Goal: Task Accomplishment & Management: Use online tool/utility

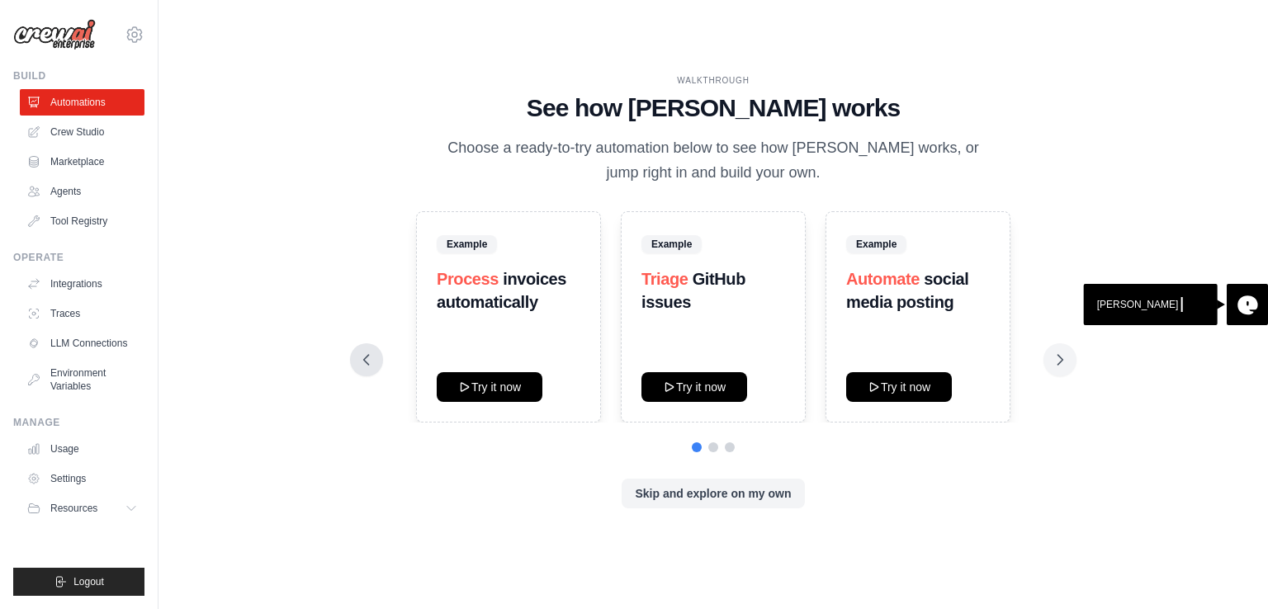
click at [373, 356] on icon at bounding box center [366, 360] width 17 height 17
click at [55, 115] on link "Automations" at bounding box center [83, 102] width 125 height 26
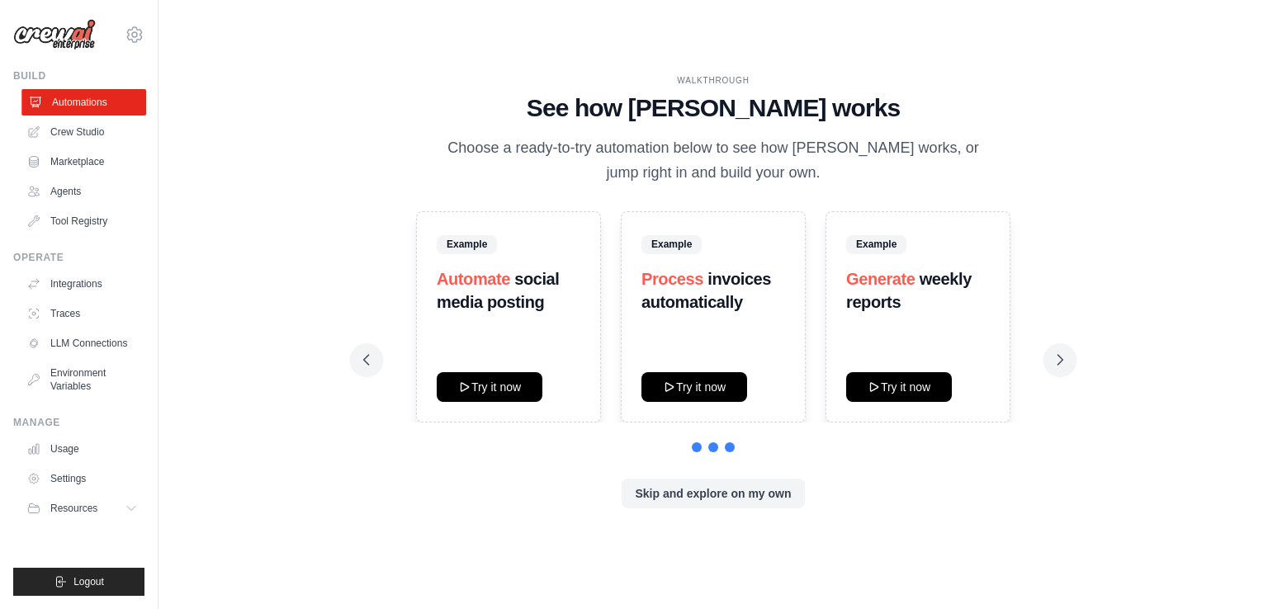
click at [76, 97] on link "Automations" at bounding box center [83, 102] width 125 height 26
click at [76, 97] on link "Automations" at bounding box center [82, 102] width 125 height 26
click at [95, 96] on link "Automations" at bounding box center [83, 102] width 125 height 26
click at [1071, 360] on button at bounding box center [1060, 360] width 33 height 33
click at [1060, 360] on icon at bounding box center [1060, 360] width 17 height 17
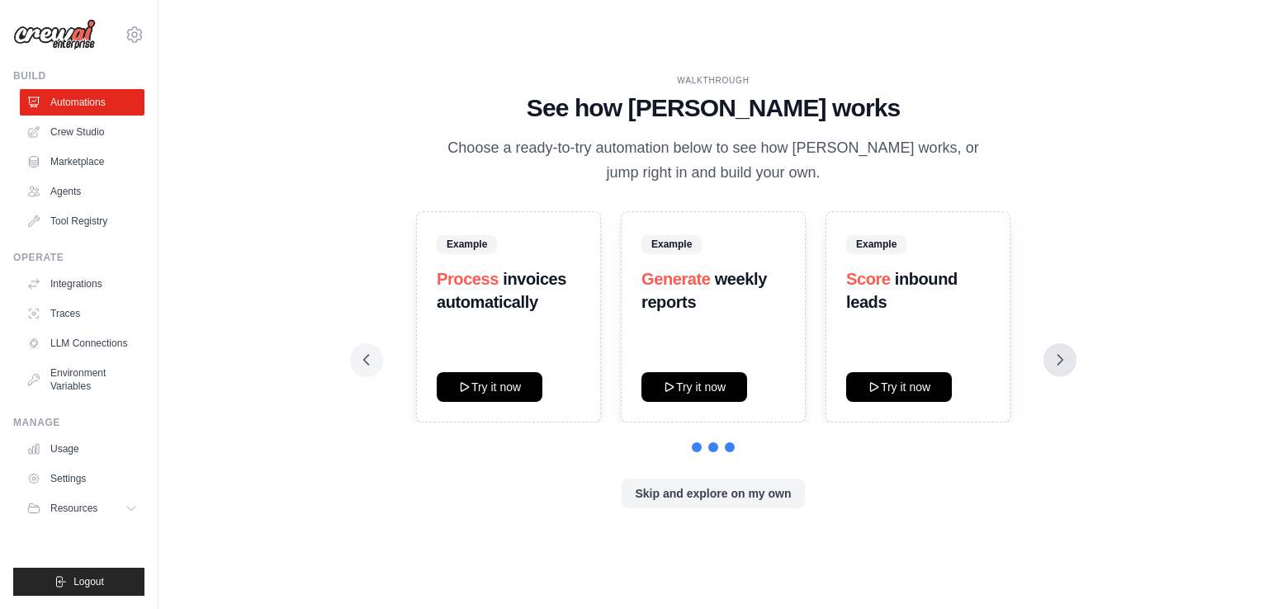
click at [1060, 360] on icon at bounding box center [1060, 360] width 17 height 17
click at [727, 500] on button "Skip and explore on my own" at bounding box center [713, 493] width 183 height 30
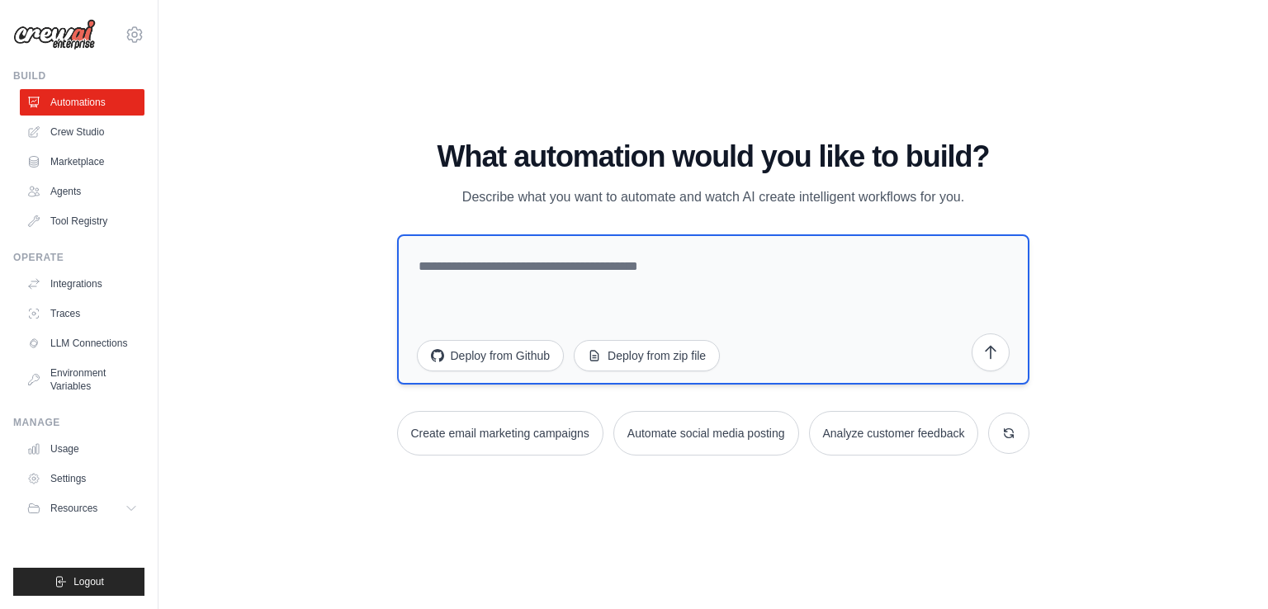
click at [705, 304] on textarea at bounding box center [713, 310] width 633 height 150
paste textarea "**********"
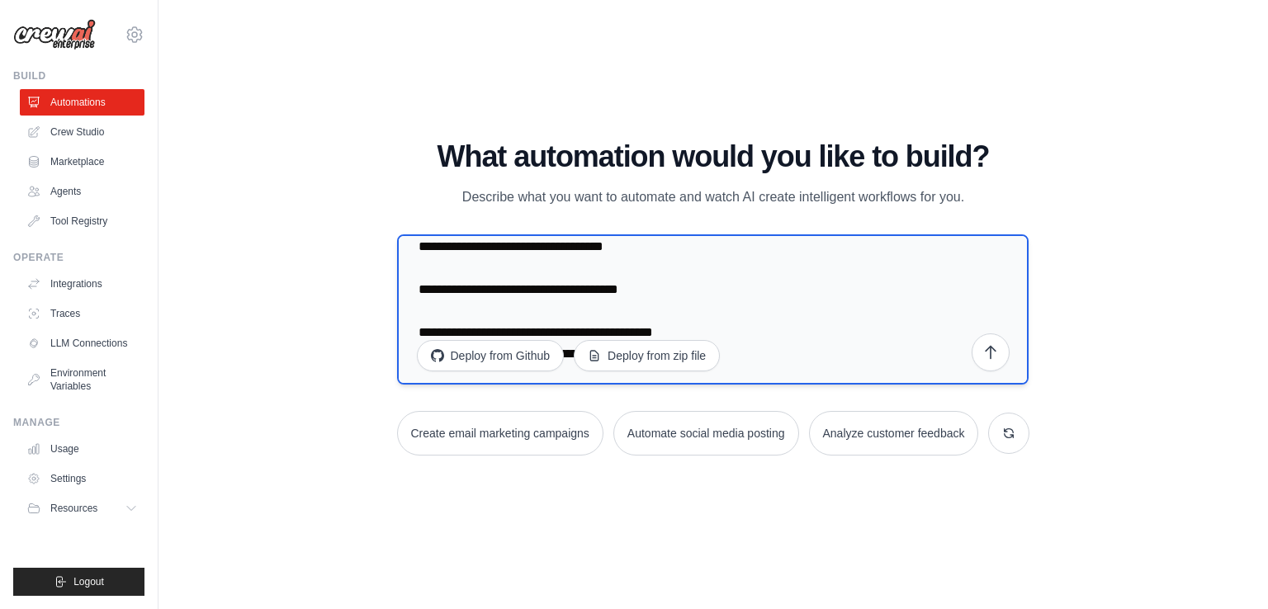
scroll to position [129, 0]
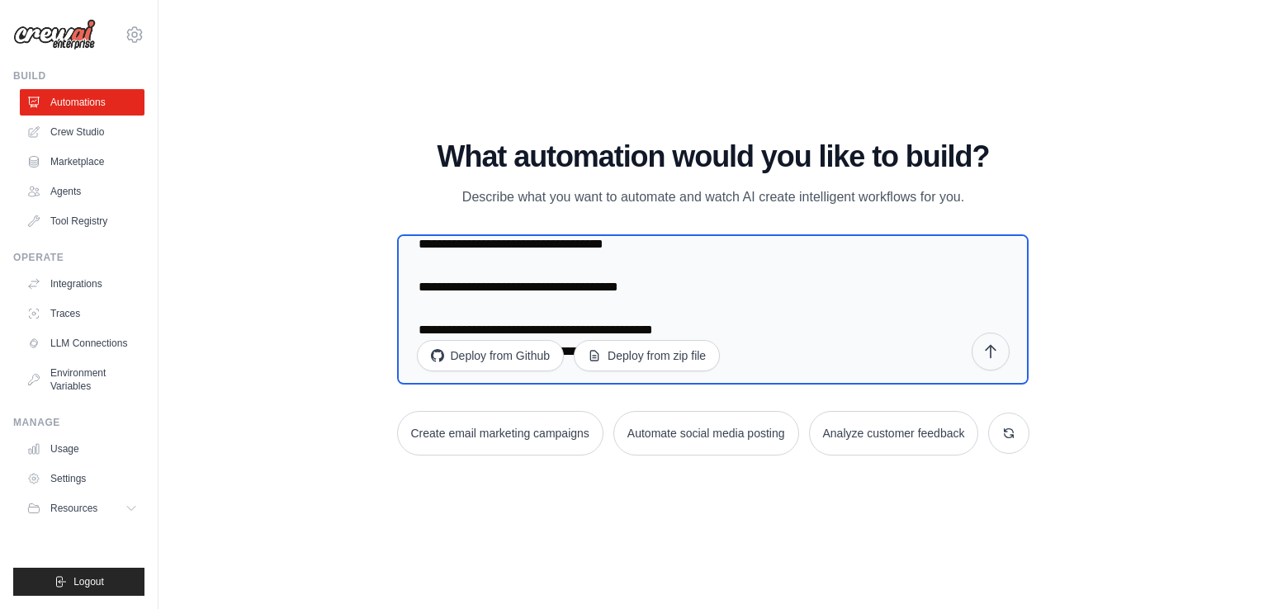
type textarea "**********"
click at [997, 349] on icon "submit" at bounding box center [991, 352] width 17 height 17
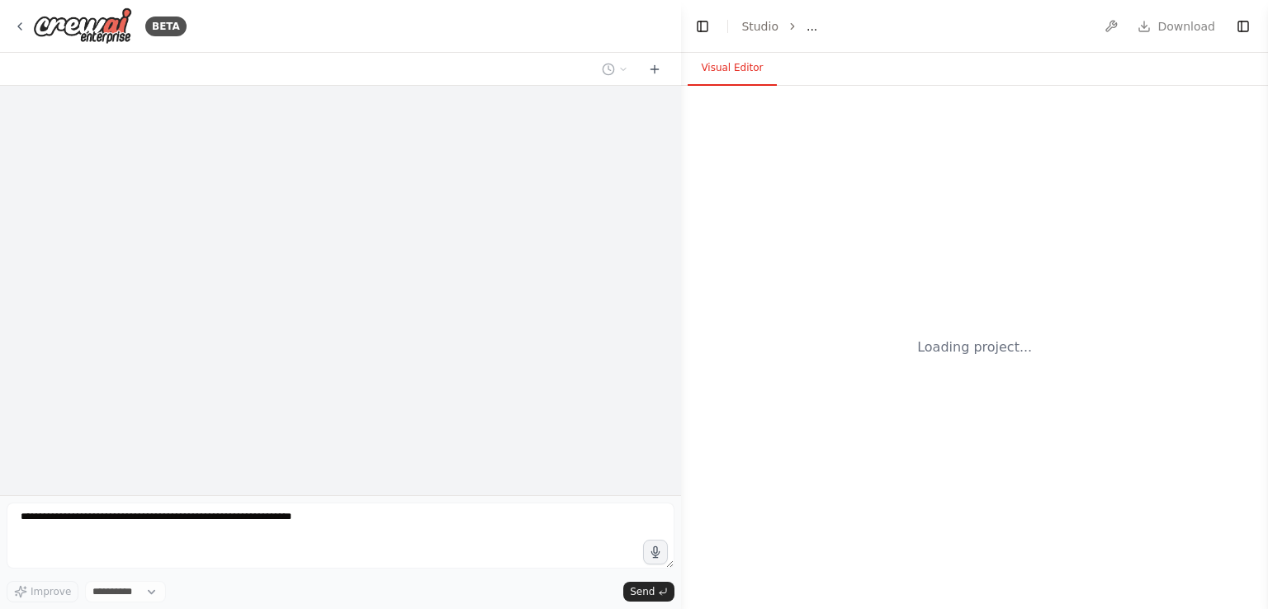
select select "****"
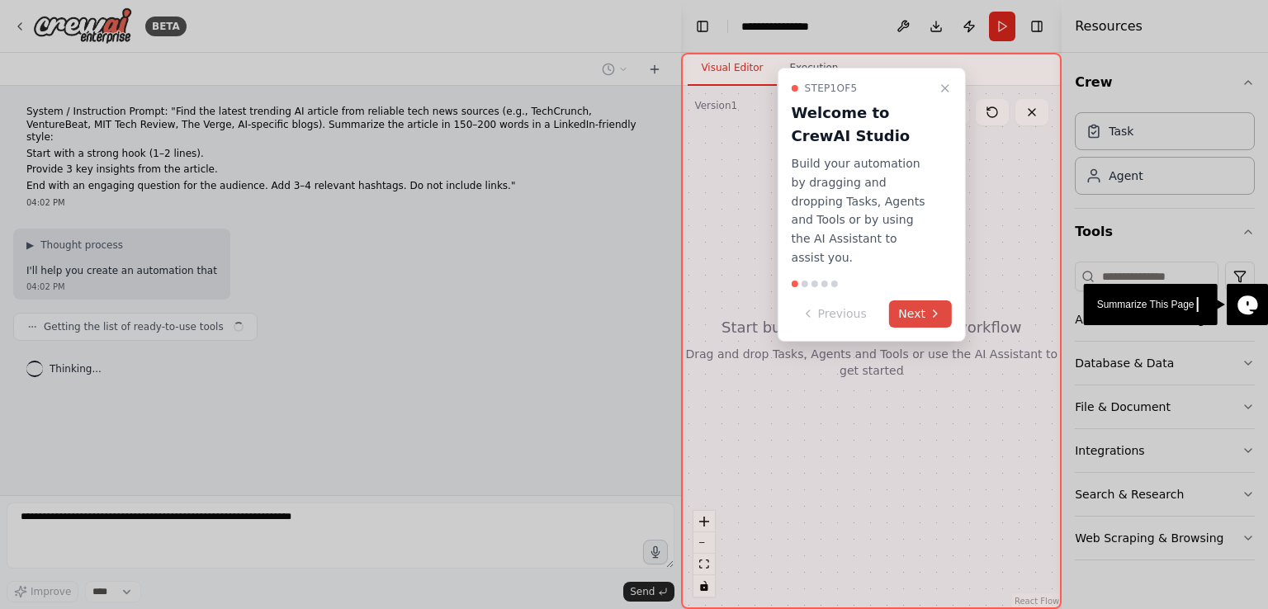
click at [927, 301] on button "Next" at bounding box center [921, 314] width 64 height 27
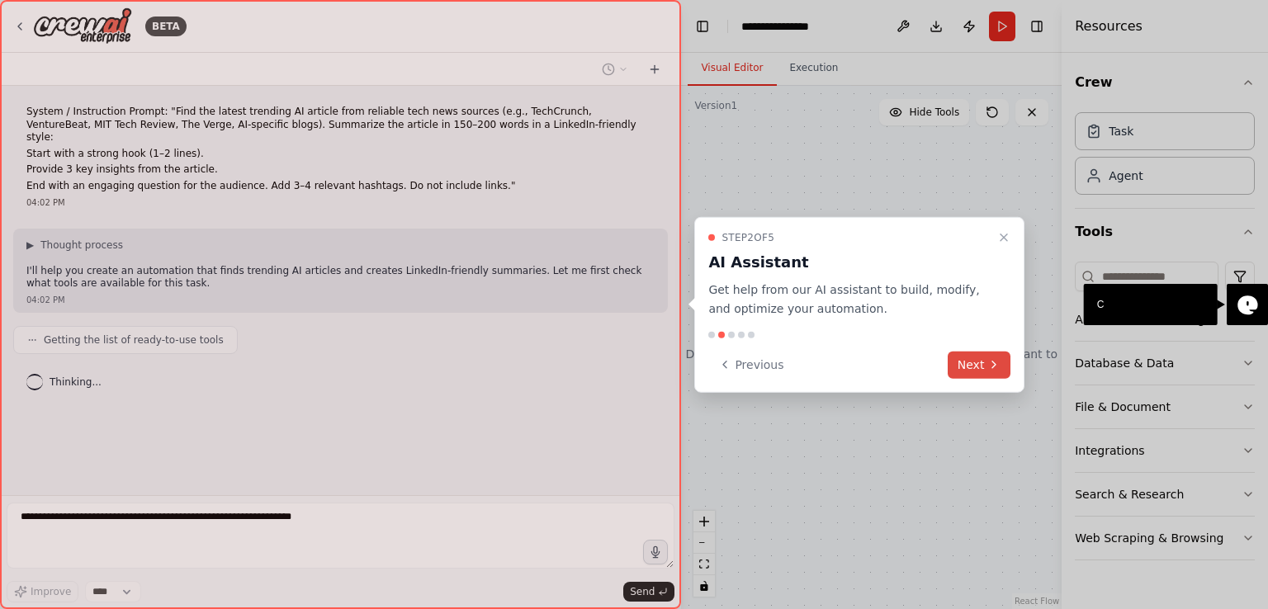
click at [984, 354] on button "Next" at bounding box center [980, 364] width 64 height 27
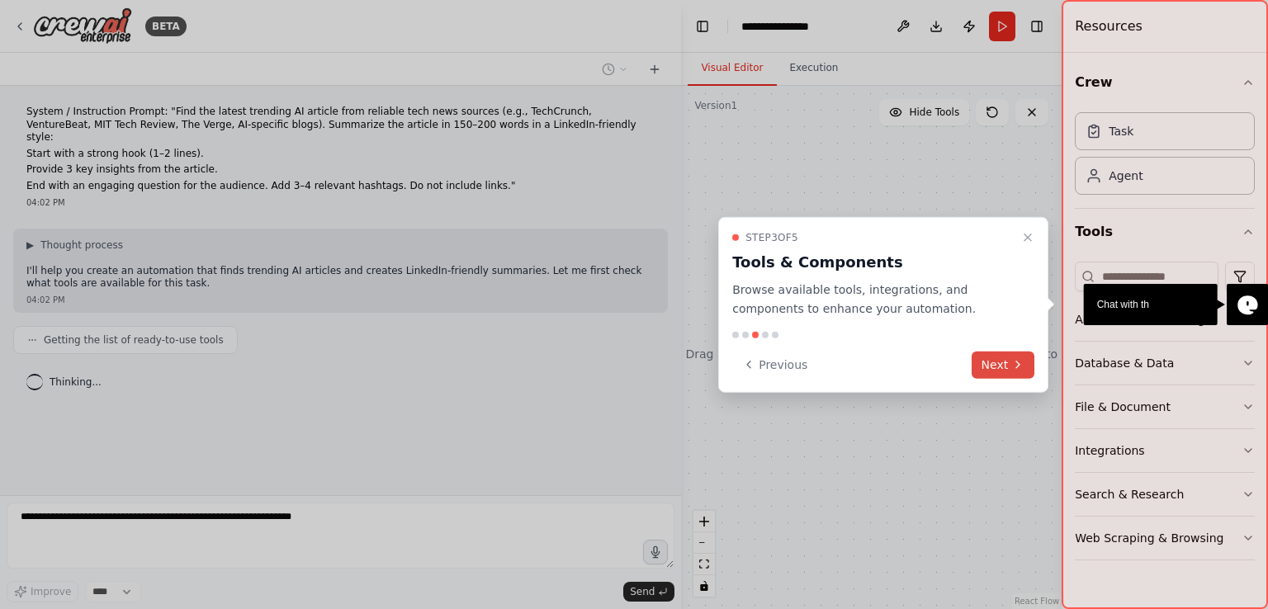
click at [994, 363] on button "Next" at bounding box center [1004, 364] width 64 height 27
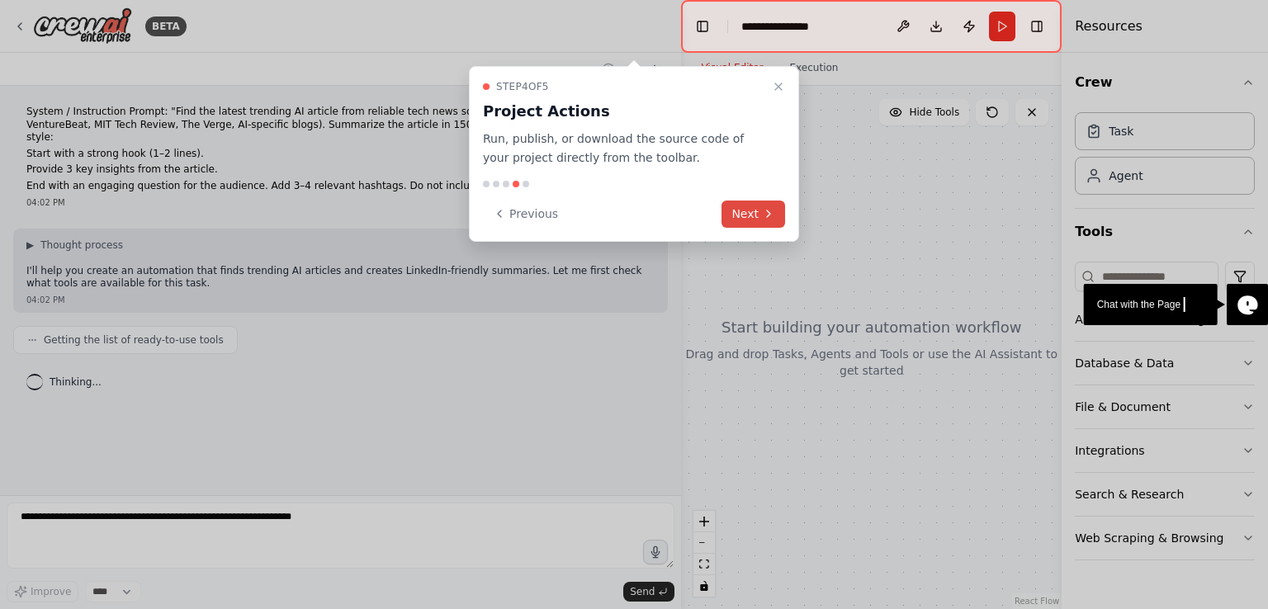
click at [749, 209] on button "Next" at bounding box center [754, 214] width 64 height 27
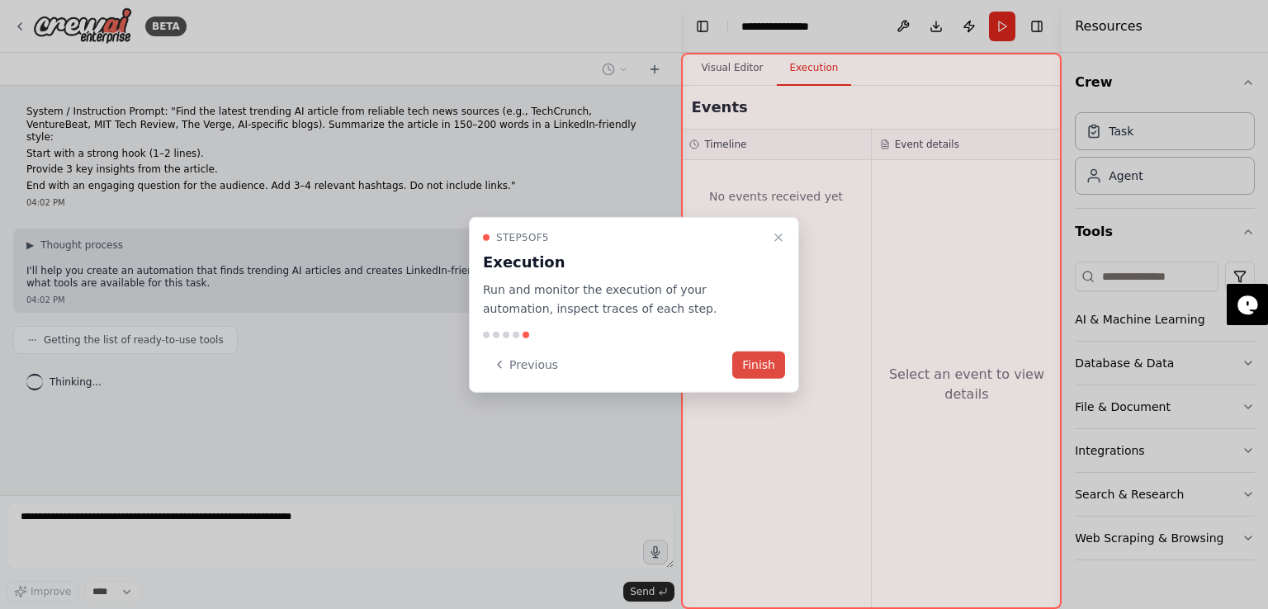
click at [763, 358] on button "Finish" at bounding box center [758, 364] width 53 height 27
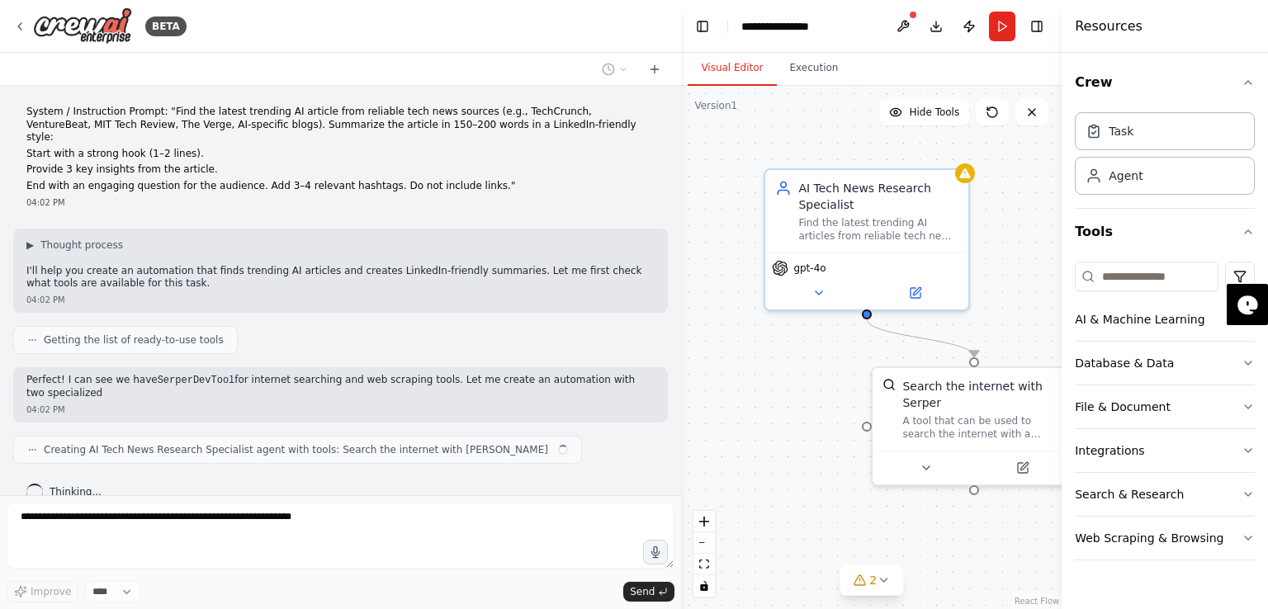
scroll to position [10, 0]
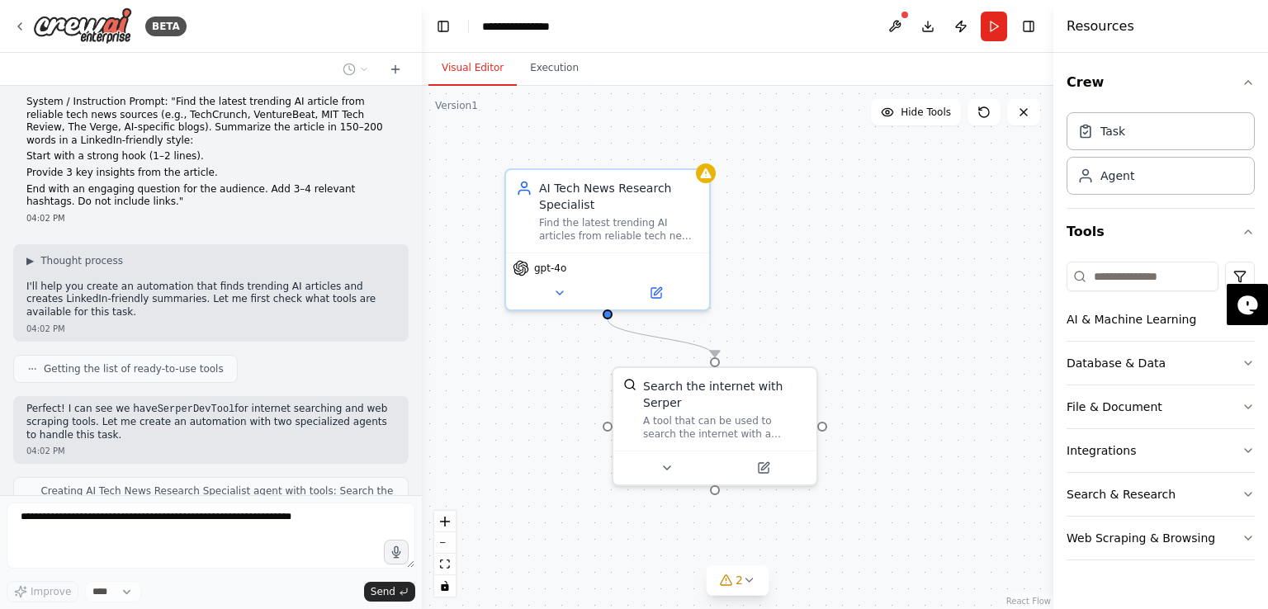
drag, startPoint x: 677, startPoint y: 358, endPoint x: 367, endPoint y: 396, distance: 312.9
click at [415, 396] on div at bounding box center [418, 304] width 7 height 609
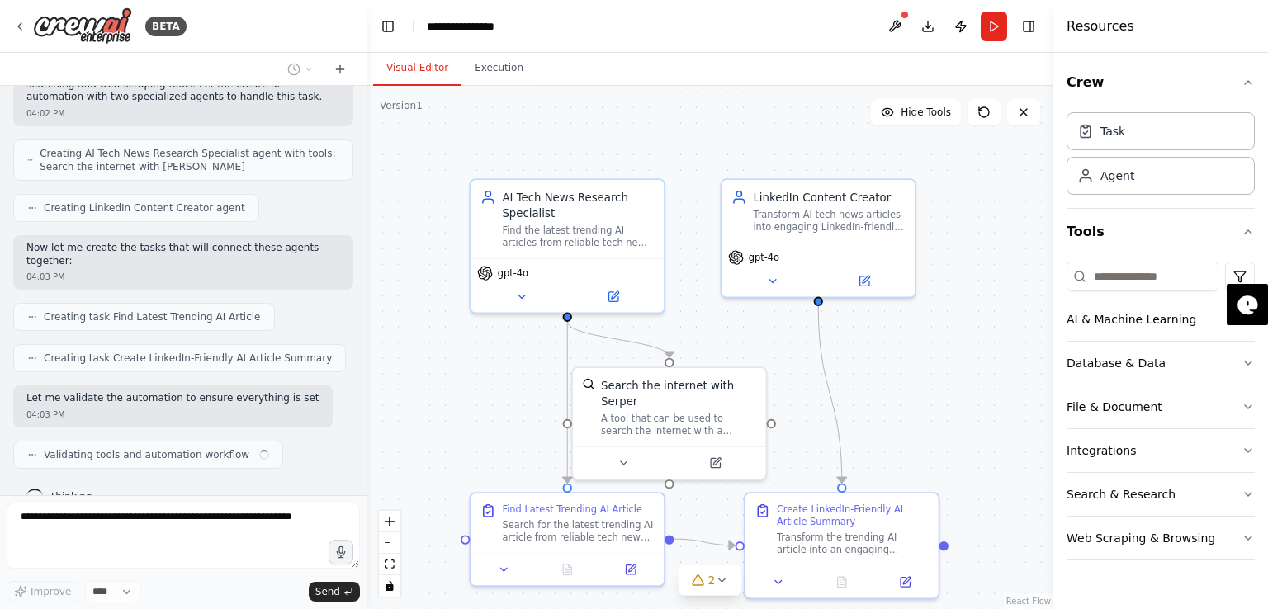
scroll to position [373, 0]
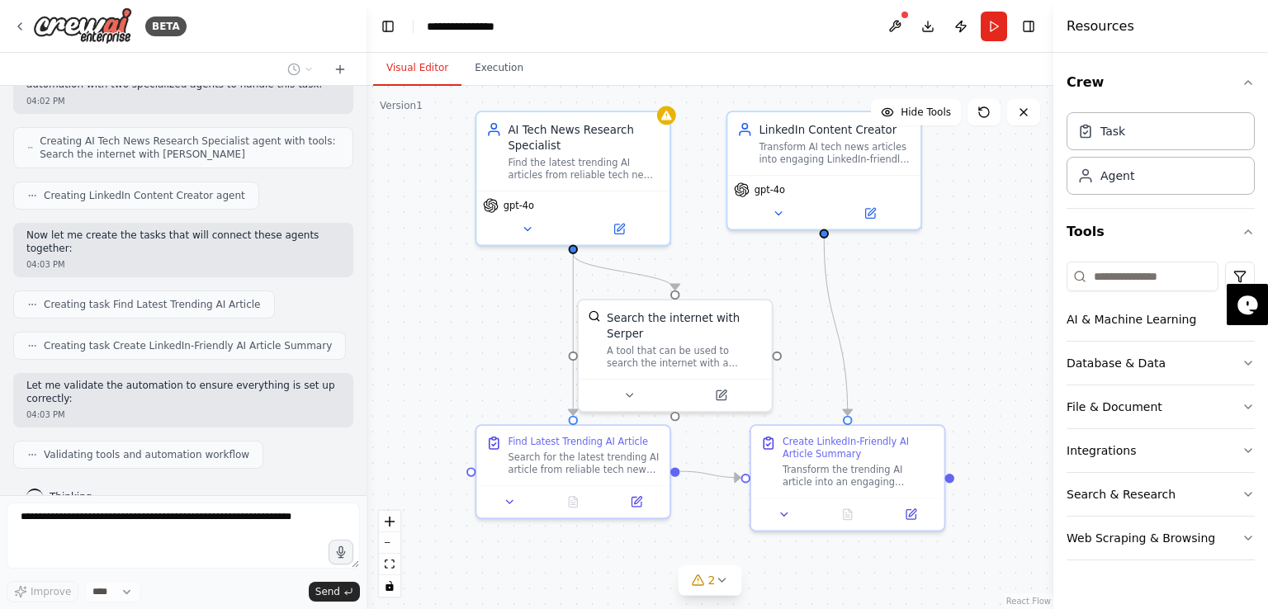
drag, startPoint x: 473, startPoint y: 423, endPoint x: 479, endPoint y: 357, distance: 66.3
click at [479, 357] on div ".deletable-edge-delete-btn { width: 20px; height: 20px; border: 0px solid #ffff…" at bounding box center [710, 348] width 687 height 524
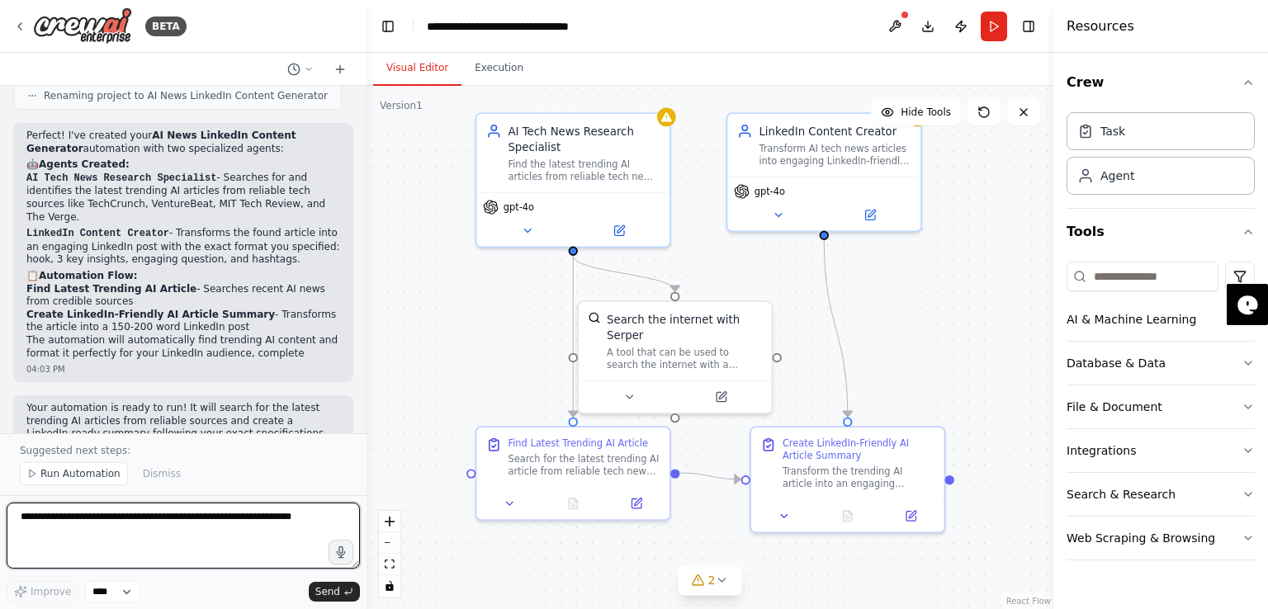
scroll to position [867, 0]
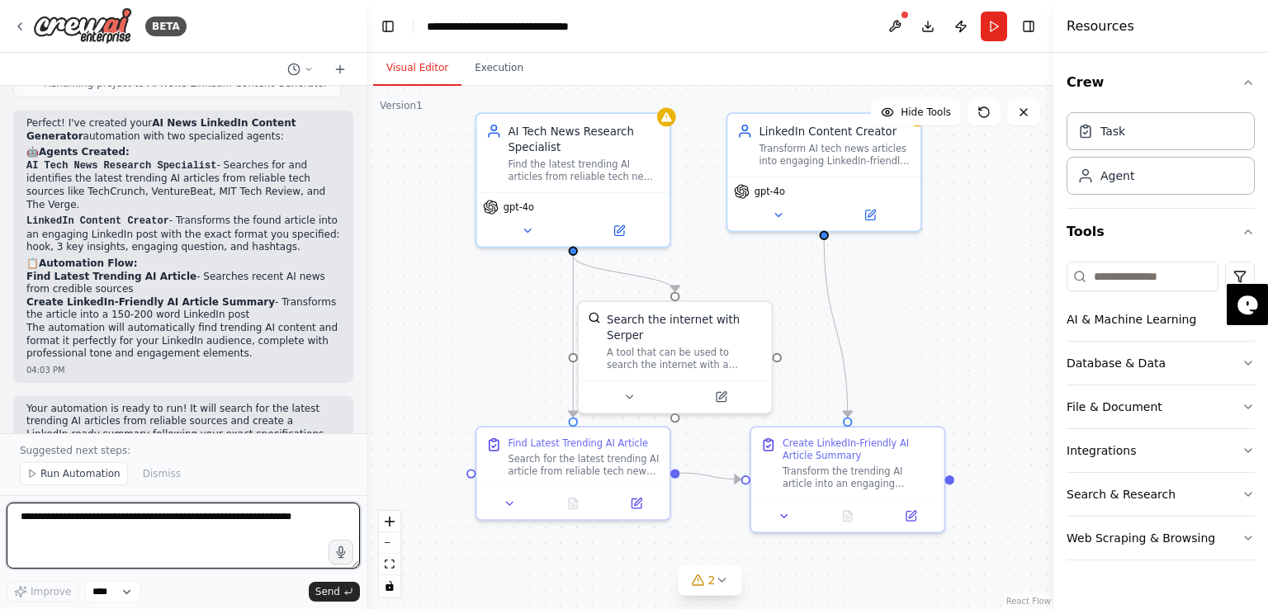
click at [231, 525] on textarea at bounding box center [183, 536] width 353 height 66
type textarea "**********"
click at [285, 519] on textarea "**********" at bounding box center [183, 536] width 353 height 66
click at [287, 519] on textarea "**********" at bounding box center [183, 536] width 353 height 66
type textarea "**********"
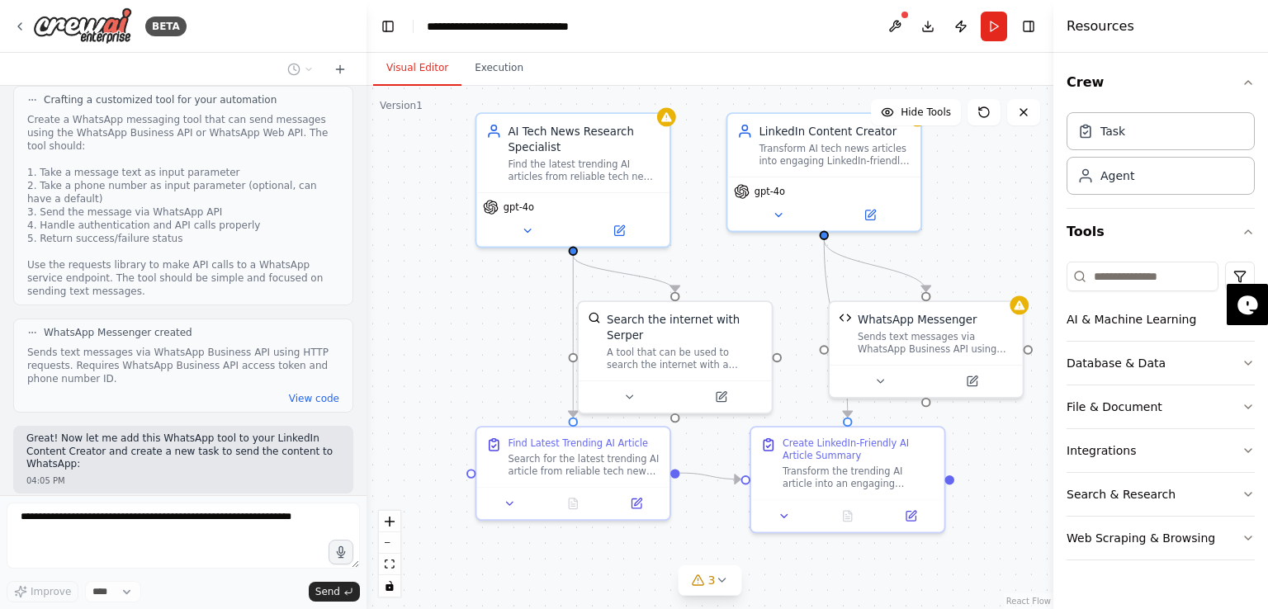
scroll to position [1599, 0]
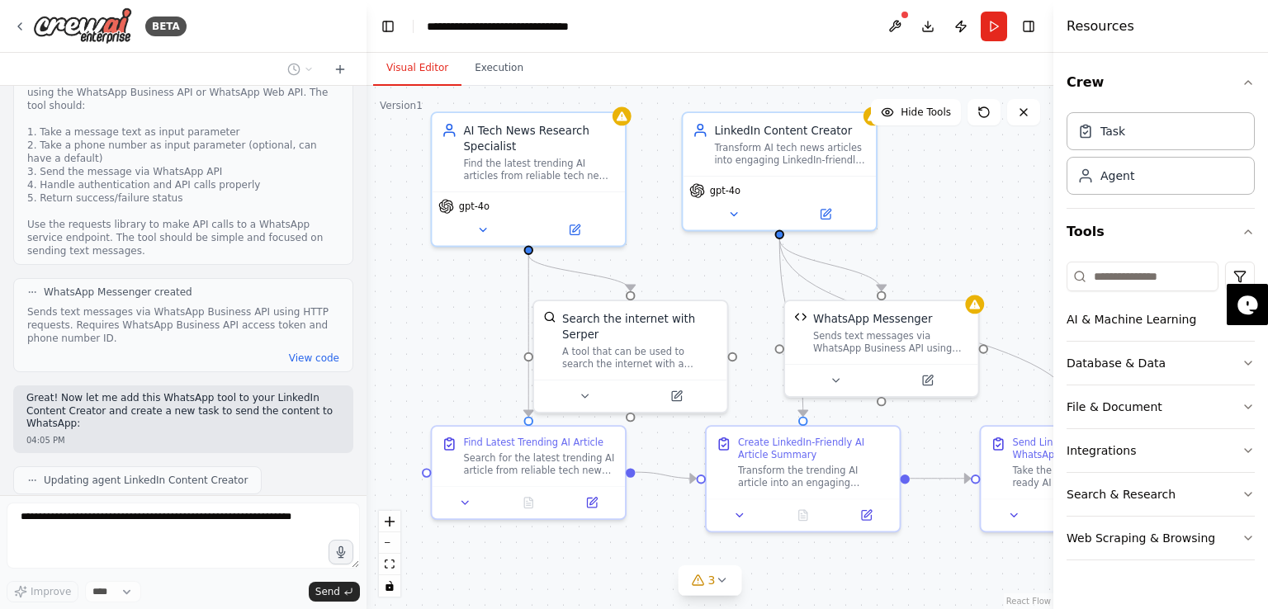
drag, startPoint x: 448, startPoint y: 374, endPoint x: 416, endPoint y: 375, distance: 32.2
click at [416, 375] on div ".deletable-edge-delete-btn { width: 20px; height: 20px; border: 0px solid #ffff…" at bounding box center [710, 348] width 687 height 524
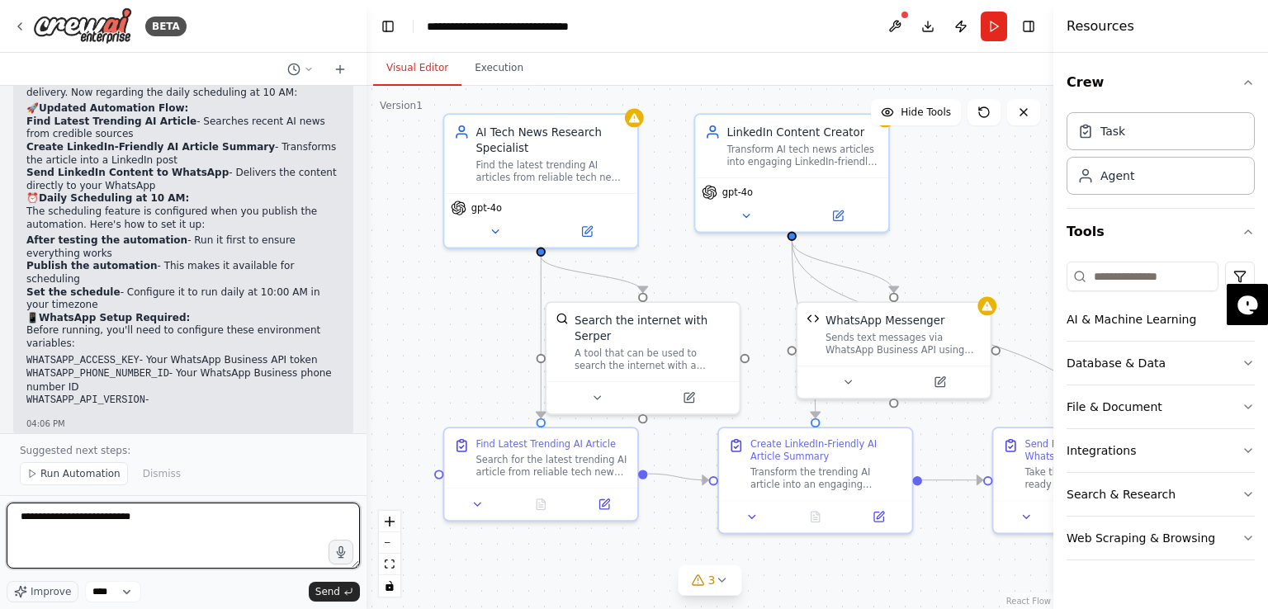
scroll to position [2094, 0]
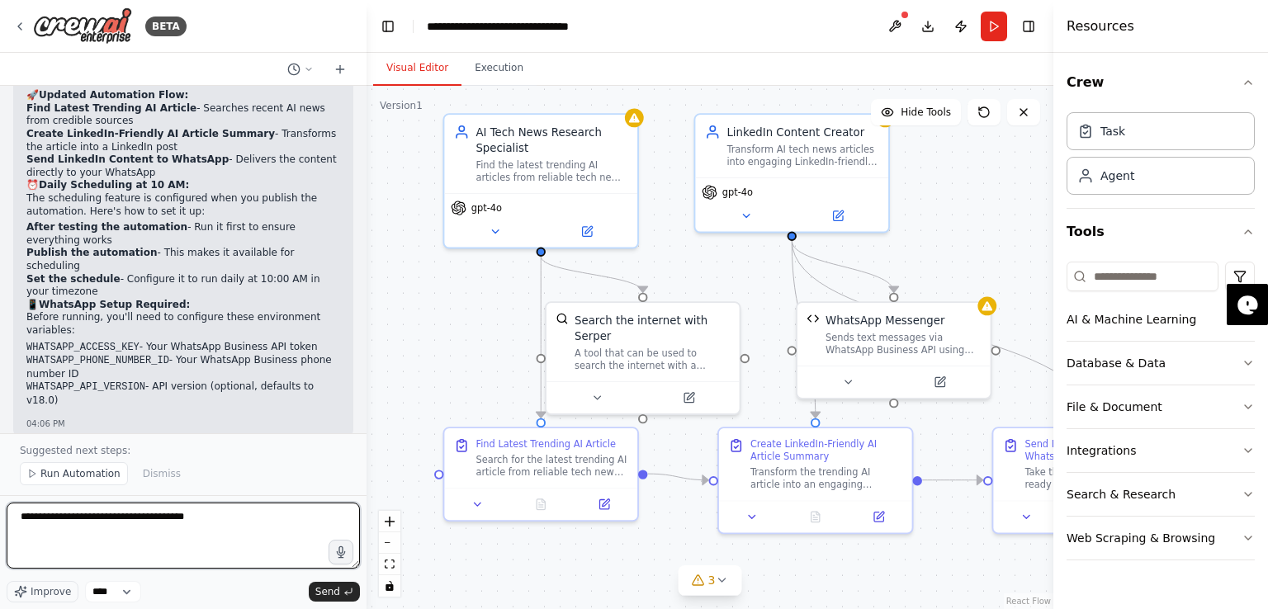
type textarea "**********"
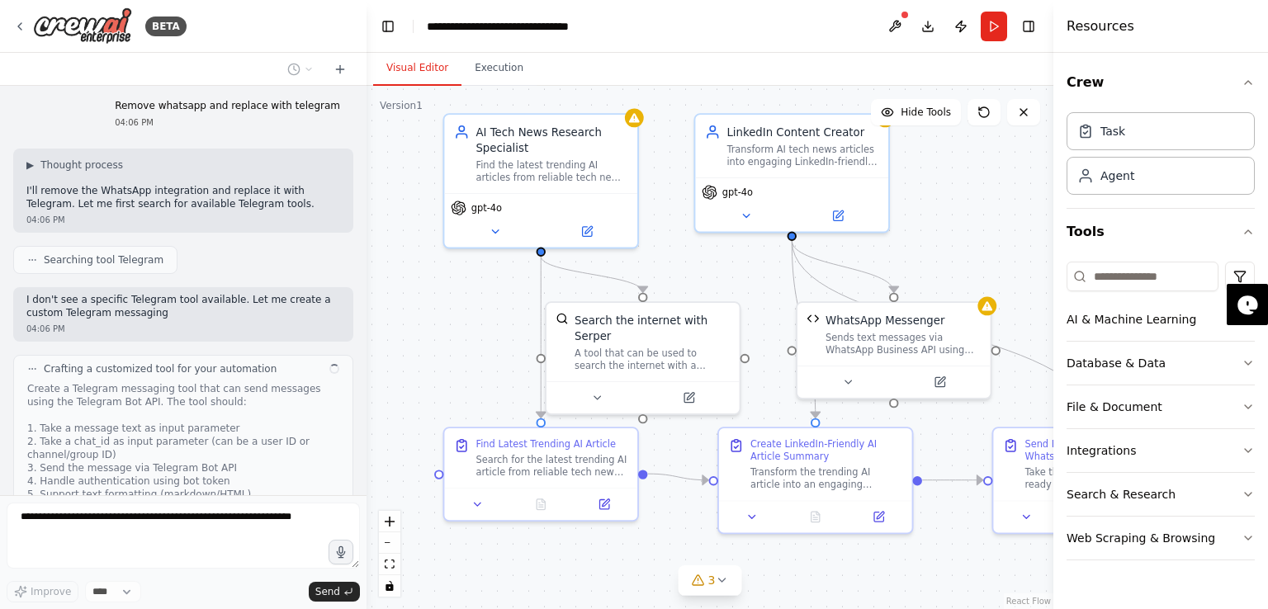
scroll to position [2570, 0]
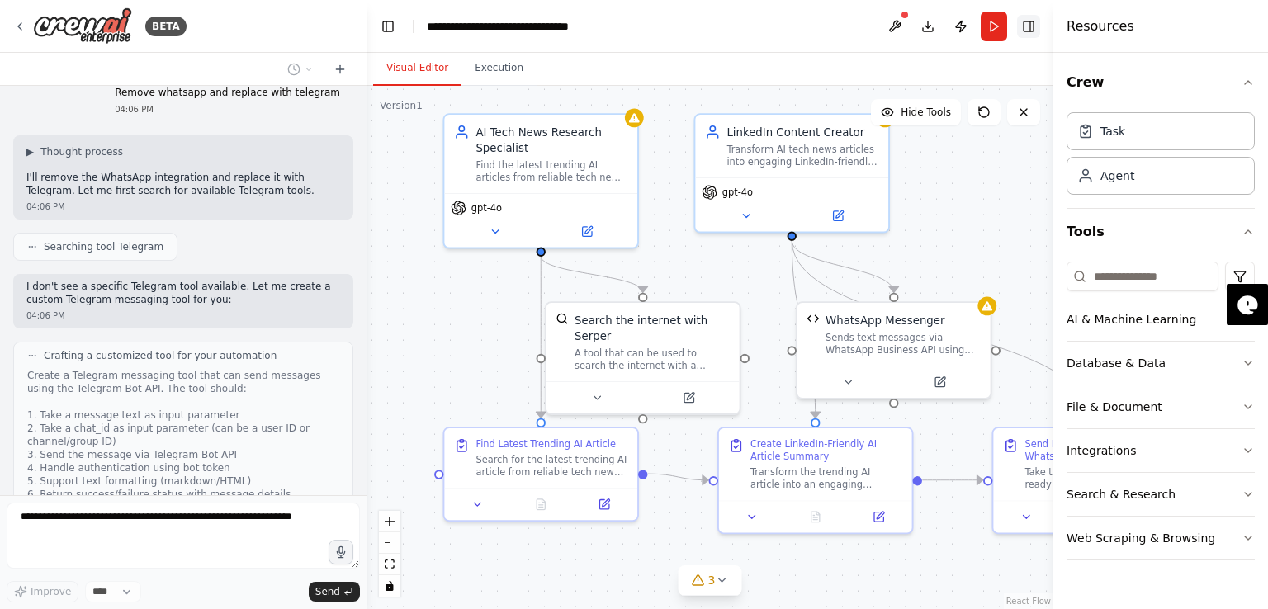
click at [1036, 24] on button "Toggle Right Sidebar" at bounding box center [1028, 26] width 23 height 23
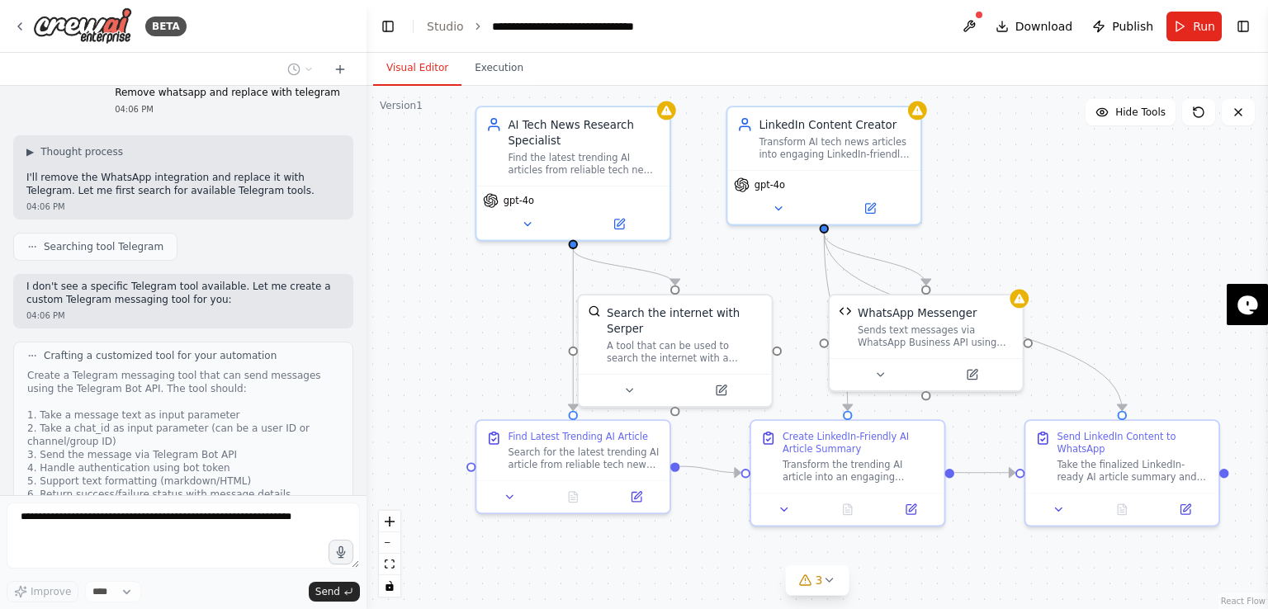
drag, startPoint x: 1067, startPoint y: 200, endPoint x: 1102, endPoint y: 194, distance: 36.0
click at [1102, 194] on div ".deletable-edge-delete-btn { width: 20px; height: 20px; border: 0px solid #ffff…" at bounding box center [818, 348] width 902 height 524
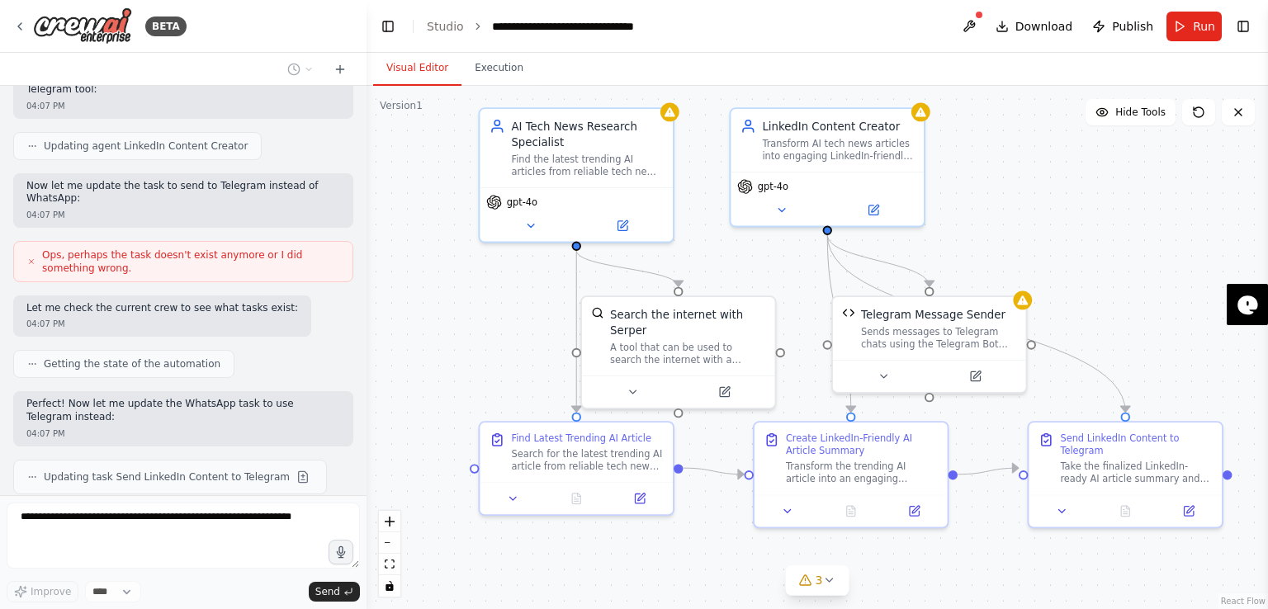
scroll to position [3297, 0]
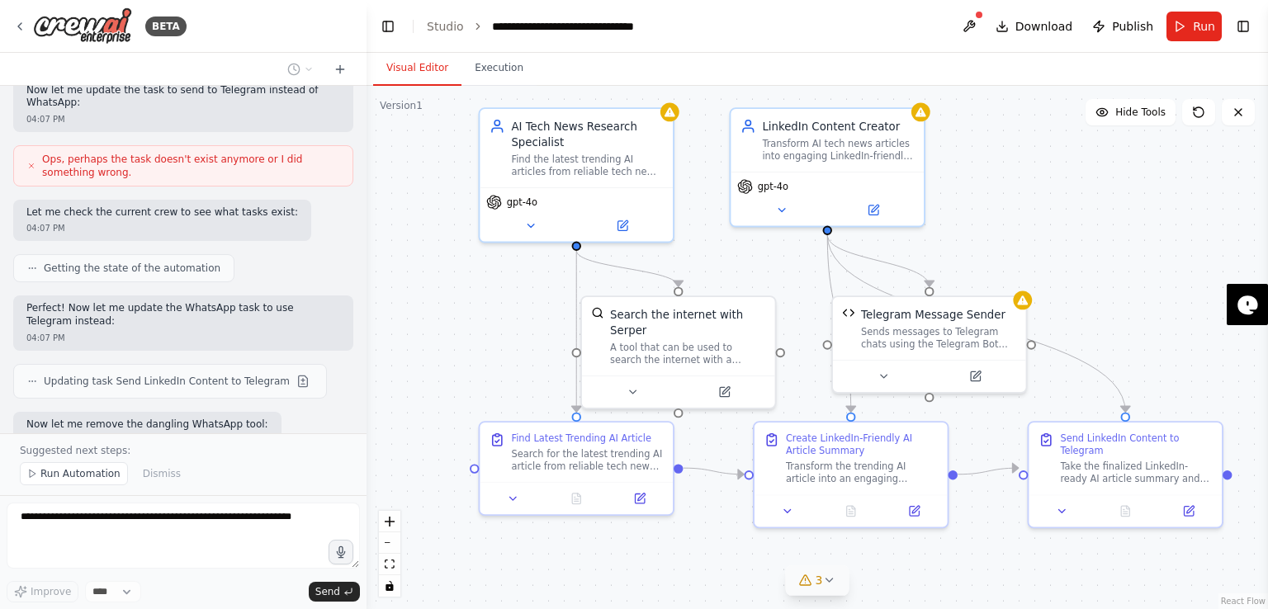
click at [807, 590] on button "3" at bounding box center [818, 581] width 64 height 31
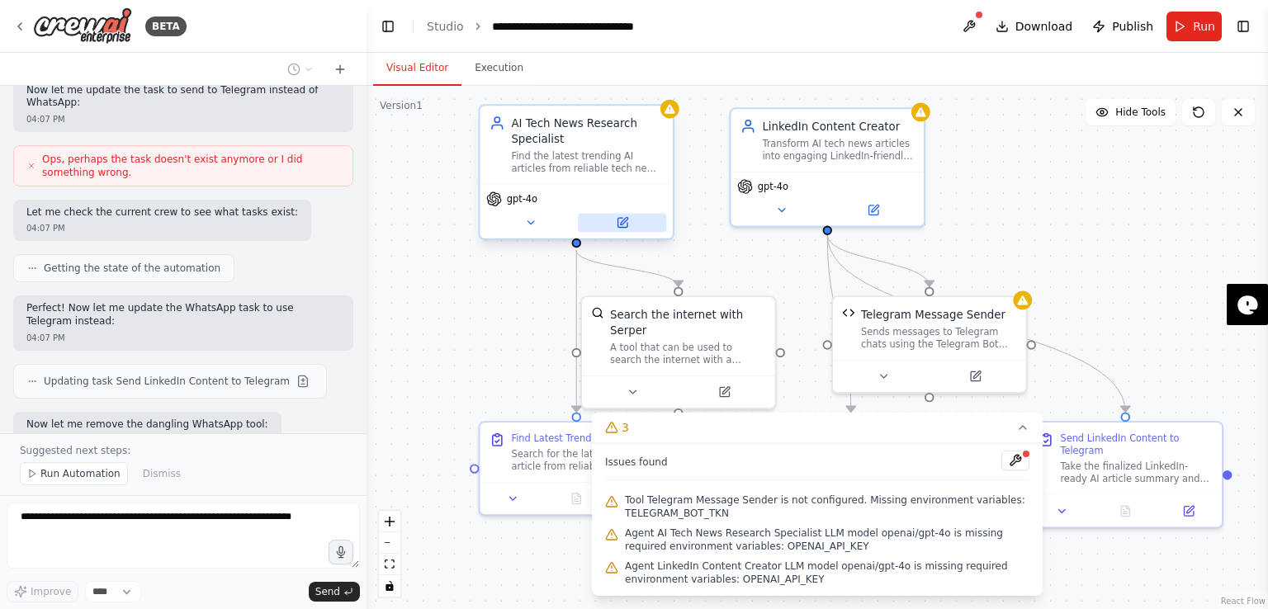
click at [628, 231] on button at bounding box center [622, 222] width 88 height 19
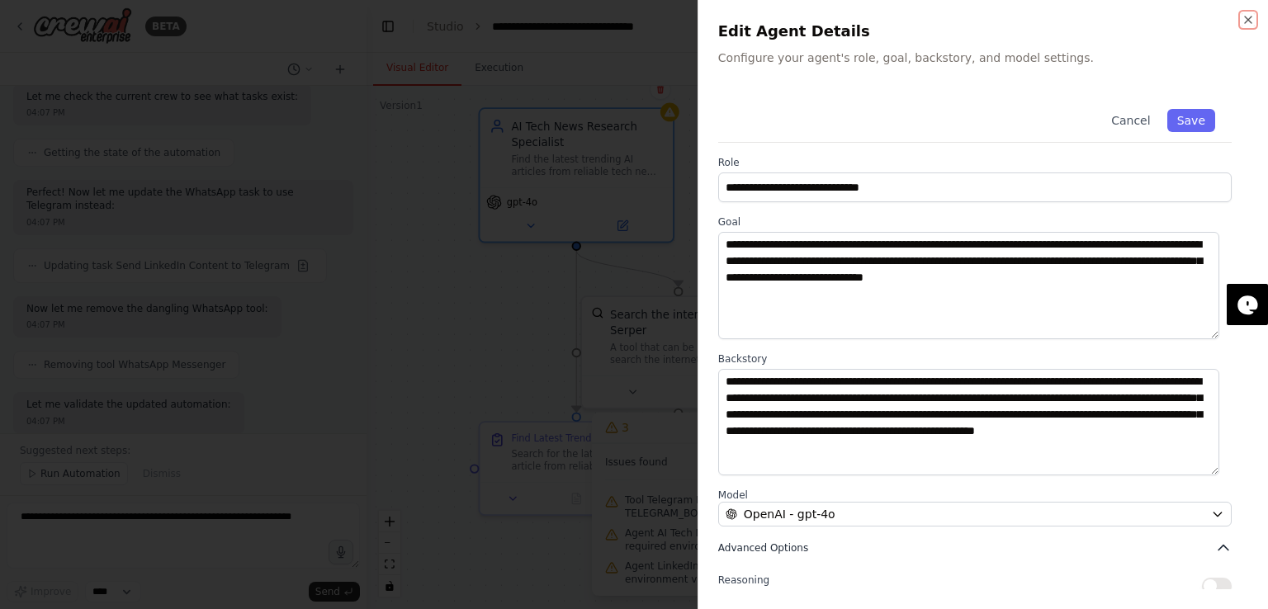
scroll to position [135, 0]
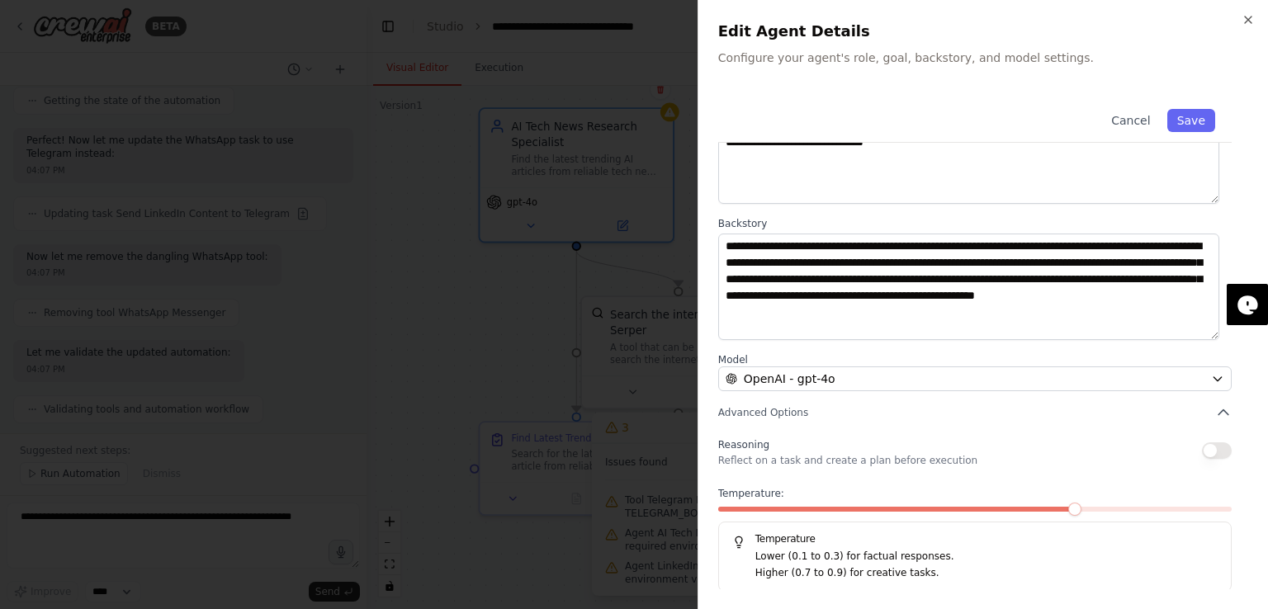
click at [812, 391] on div "**********" at bounding box center [983, 274] width 530 height 635
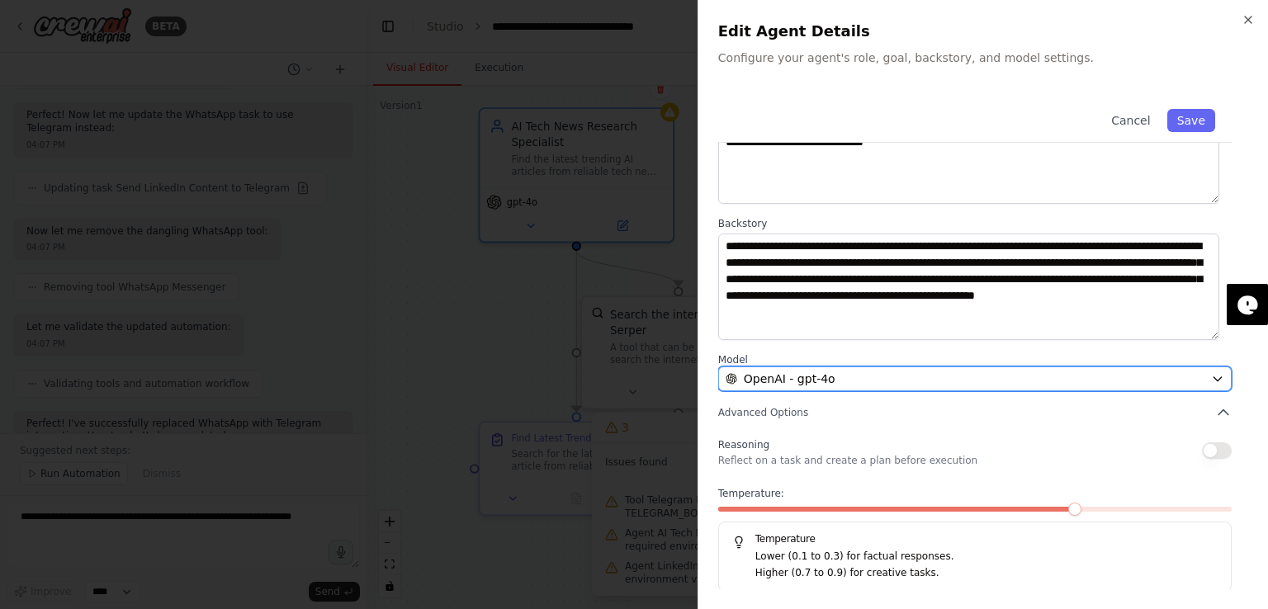
click at [812, 381] on span "OpenAI - gpt-4o" at bounding box center [790, 379] width 92 height 17
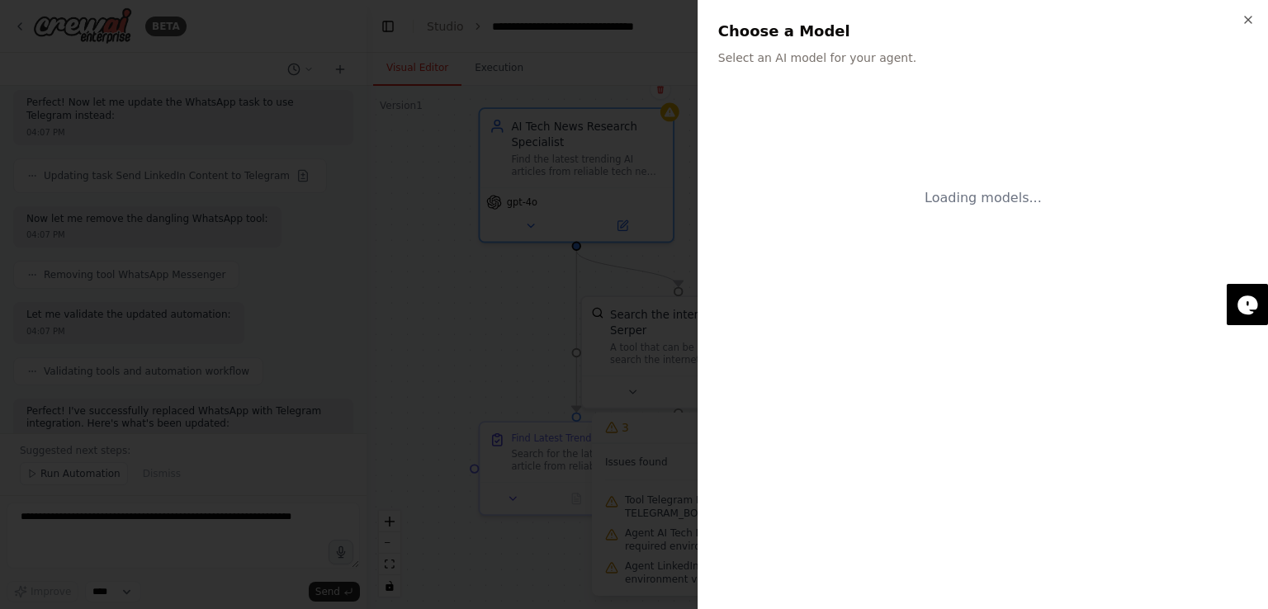
scroll to position [0, 0]
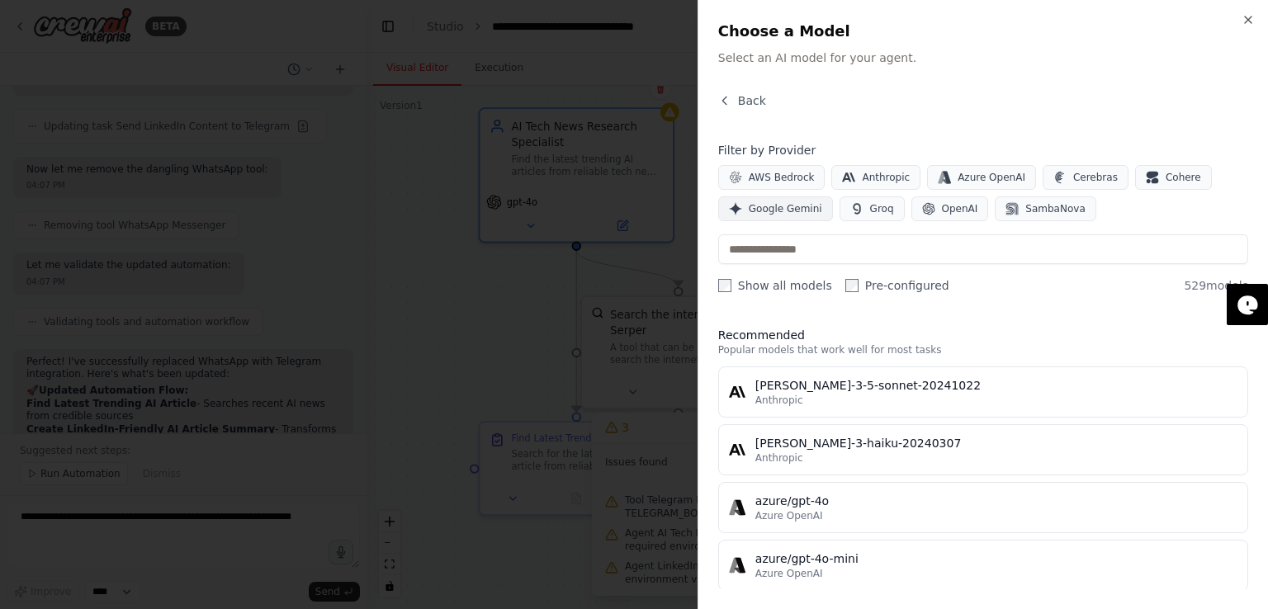
click at [770, 199] on button "Google Gemini" at bounding box center [775, 209] width 115 height 25
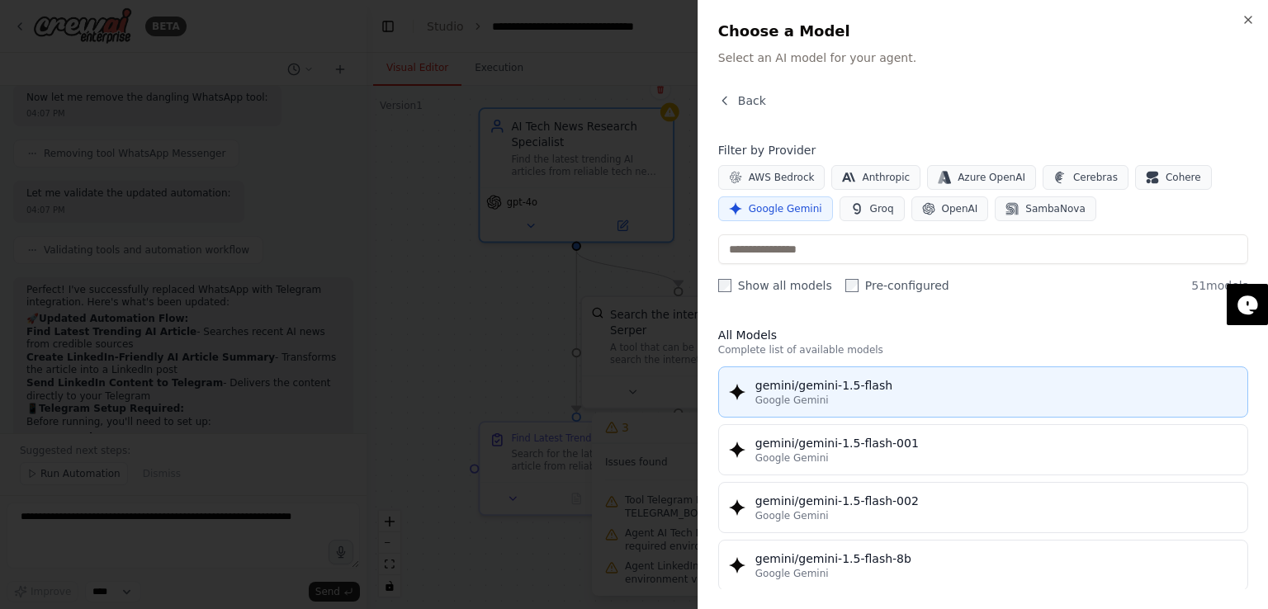
click at [785, 386] on div "gemini/gemini-1.5-flash" at bounding box center [997, 385] width 482 height 17
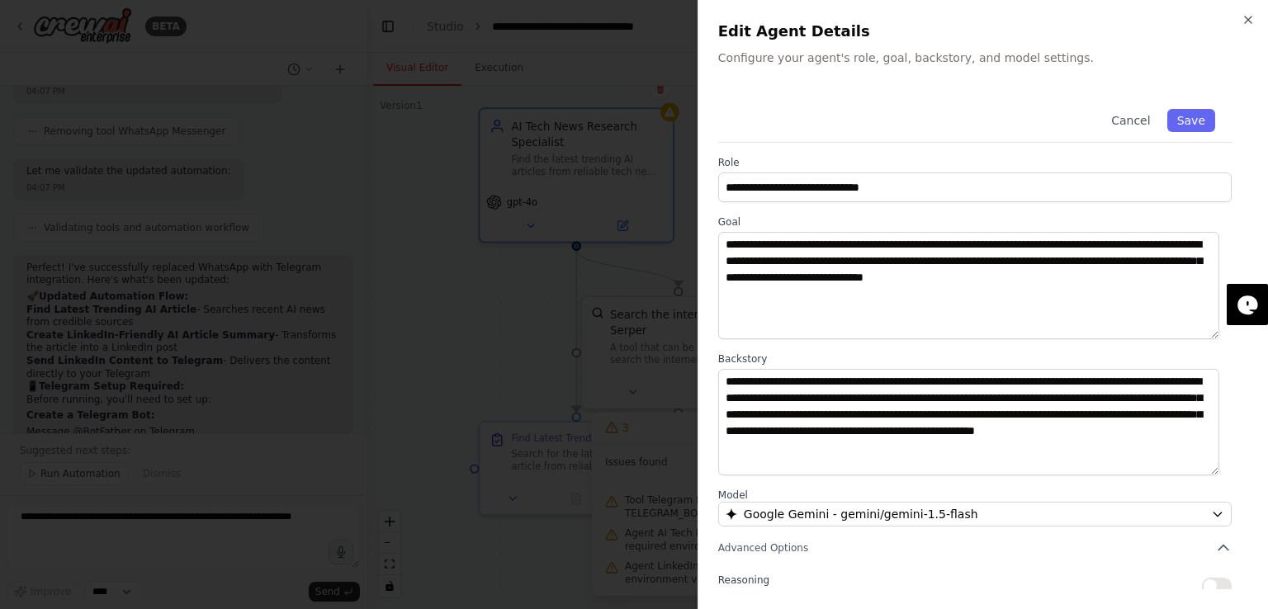
scroll to position [3660, 0]
click at [1181, 120] on button "Save" at bounding box center [1192, 120] width 48 height 23
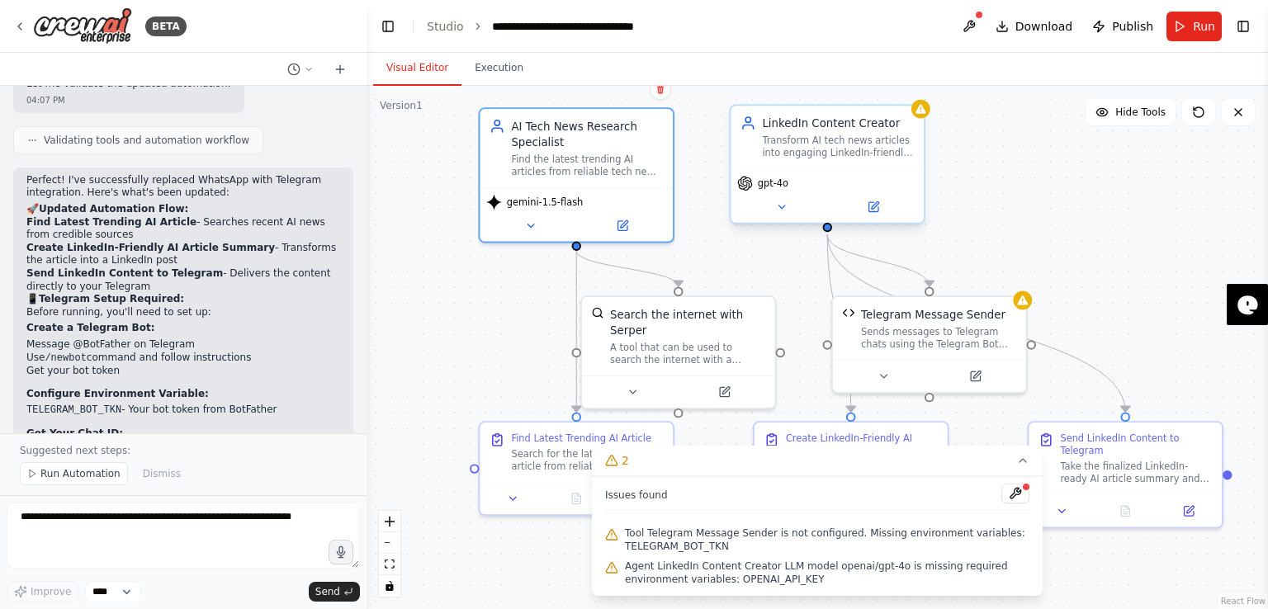
click at [852, 219] on div "gpt-4o" at bounding box center [827, 195] width 193 height 55
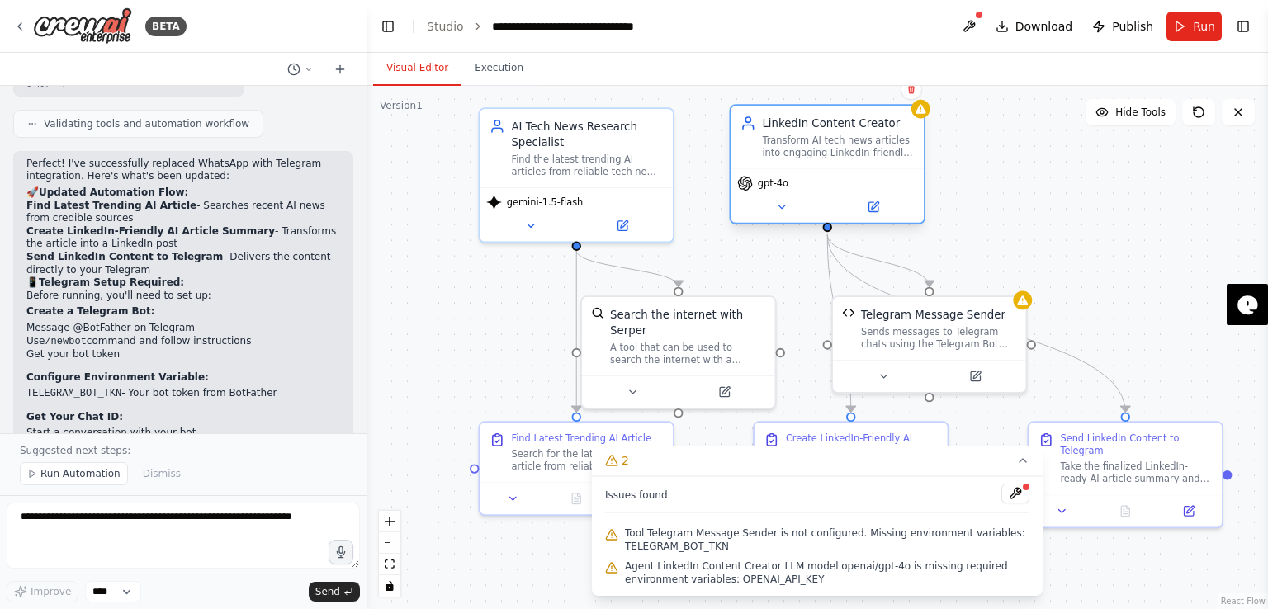
click at [869, 219] on div "gpt-4o" at bounding box center [827, 195] width 193 height 55
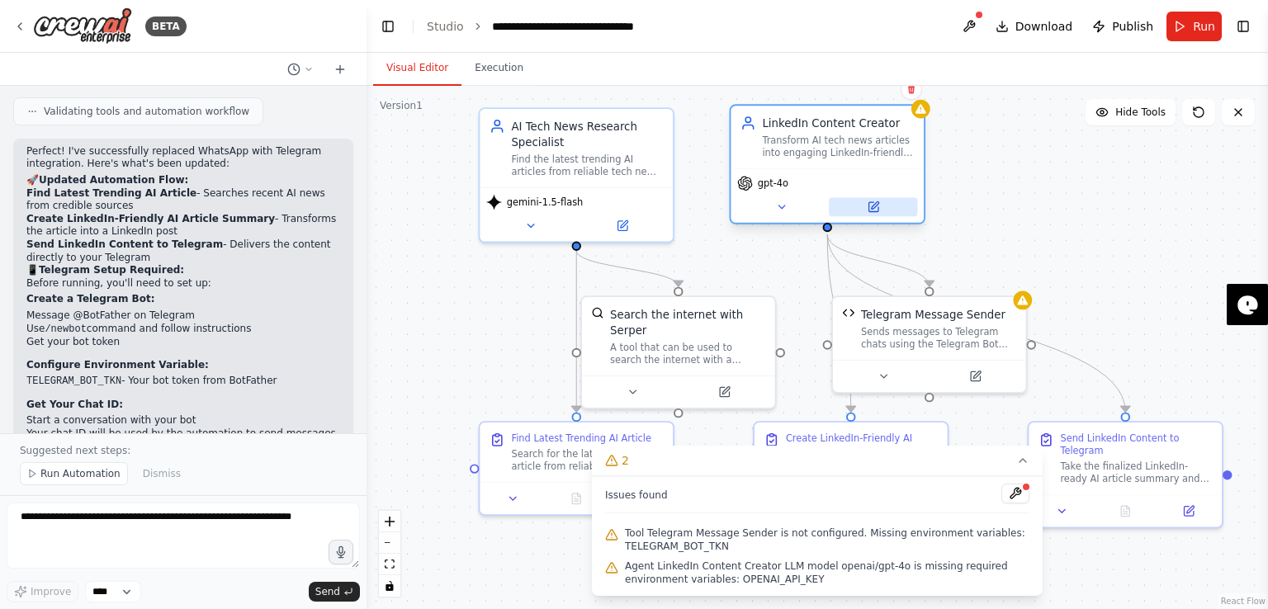
scroll to position [3776, 0]
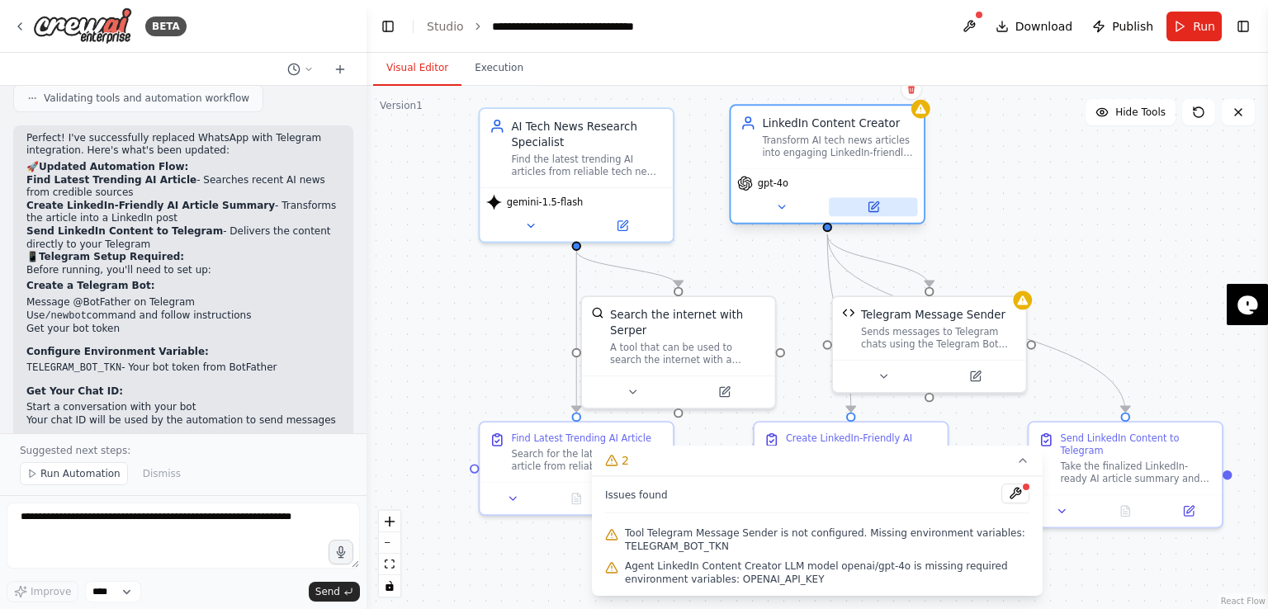
click at [875, 209] on icon at bounding box center [873, 206] width 9 height 9
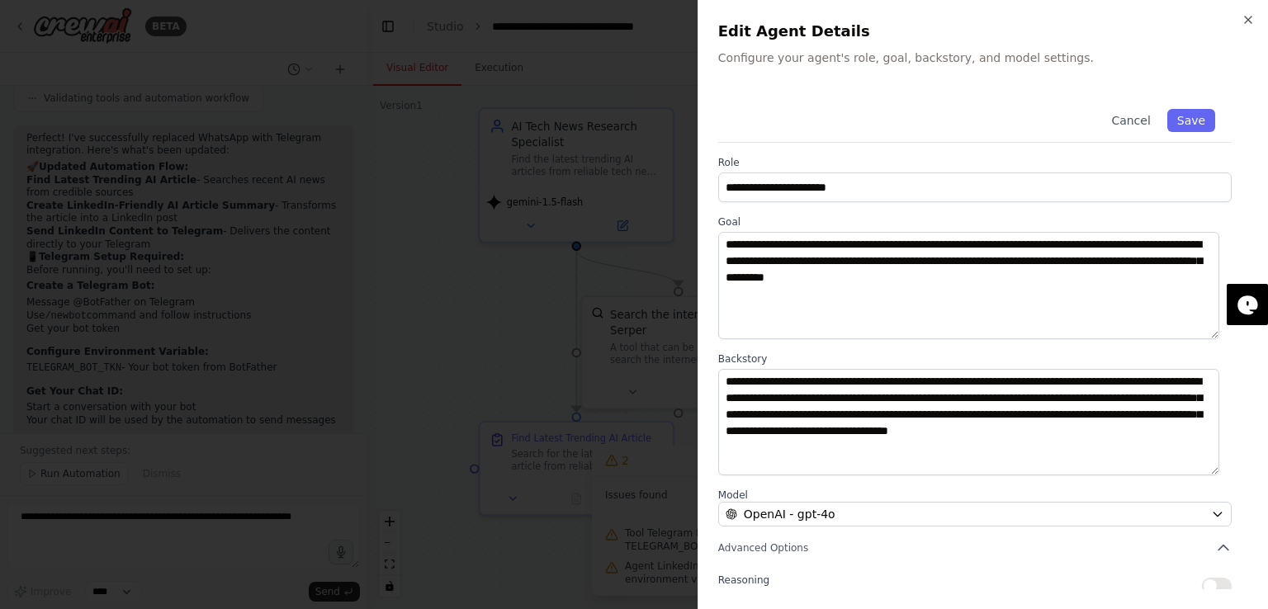
scroll to position [3789, 0]
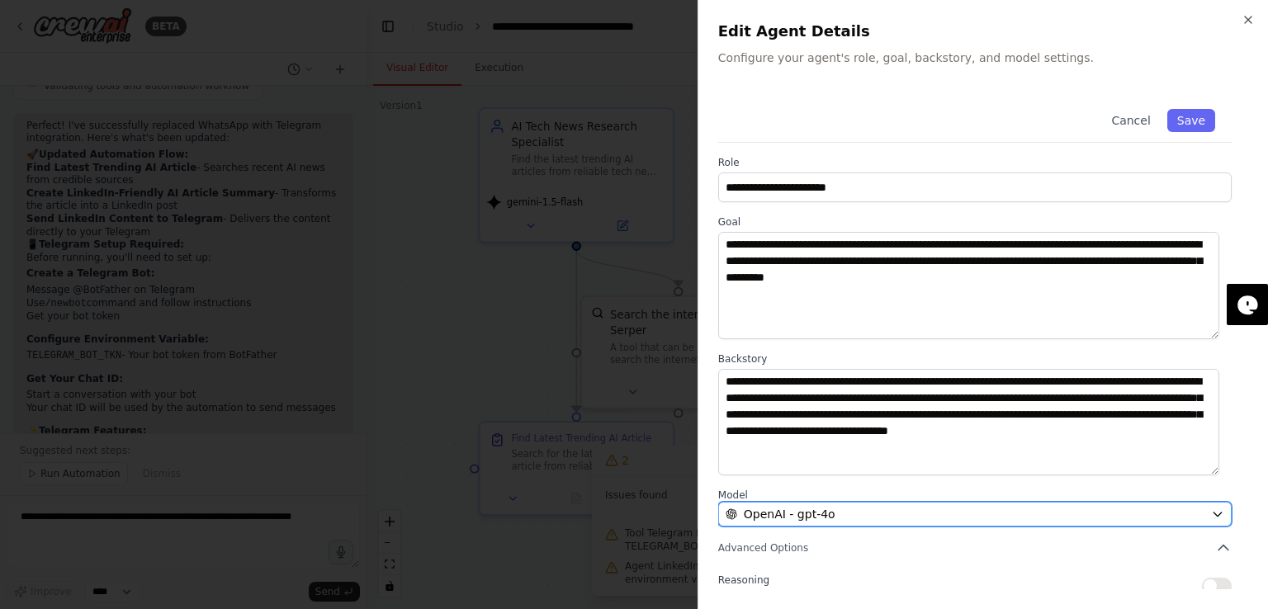
click at [860, 506] on div "OpenAI - gpt-4o" at bounding box center [965, 514] width 479 height 17
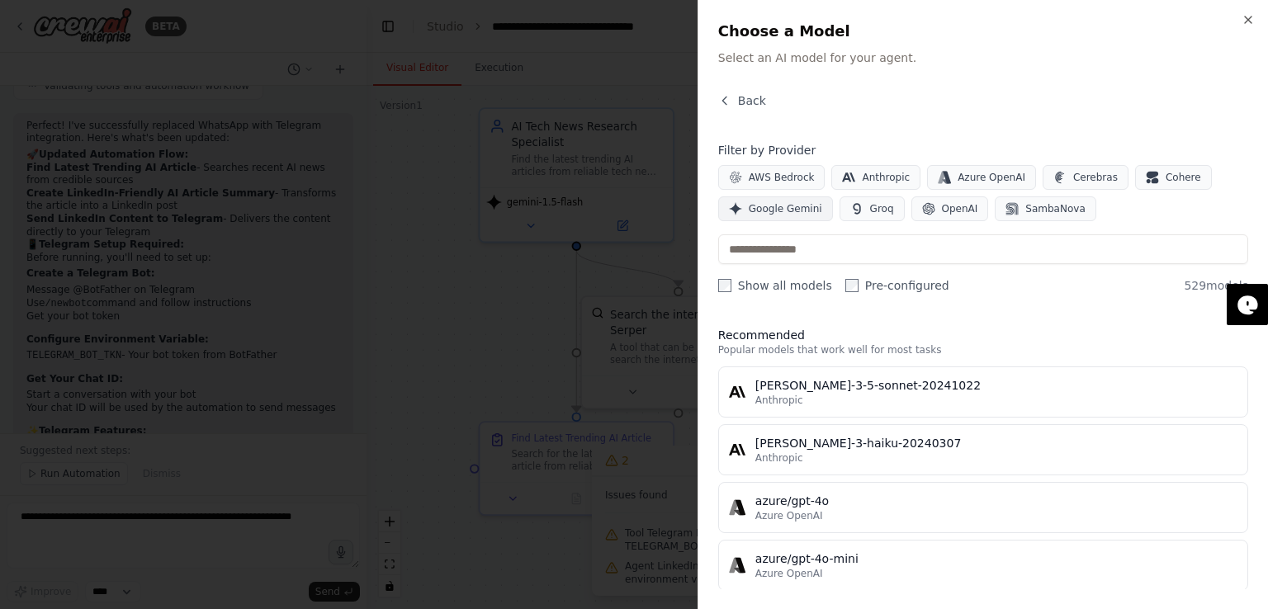
click at [780, 215] on span "Google Gemini" at bounding box center [785, 208] width 73 height 13
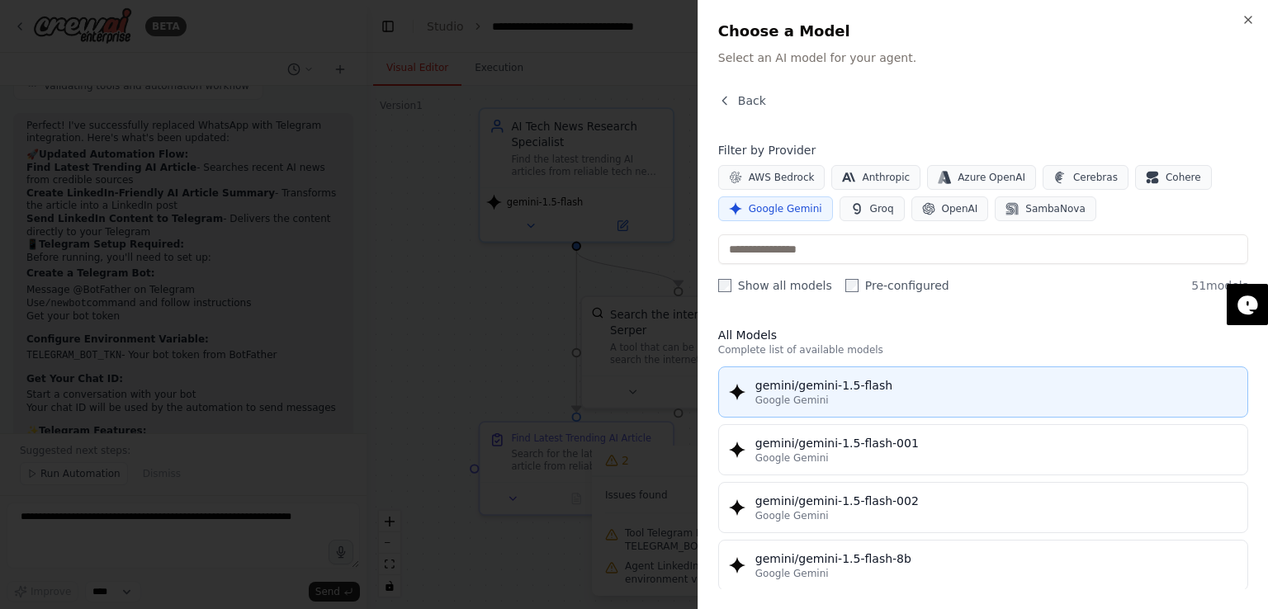
click at [795, 401] on span "Google Gemini" at bounding box center [792, 400] width 73 height 13
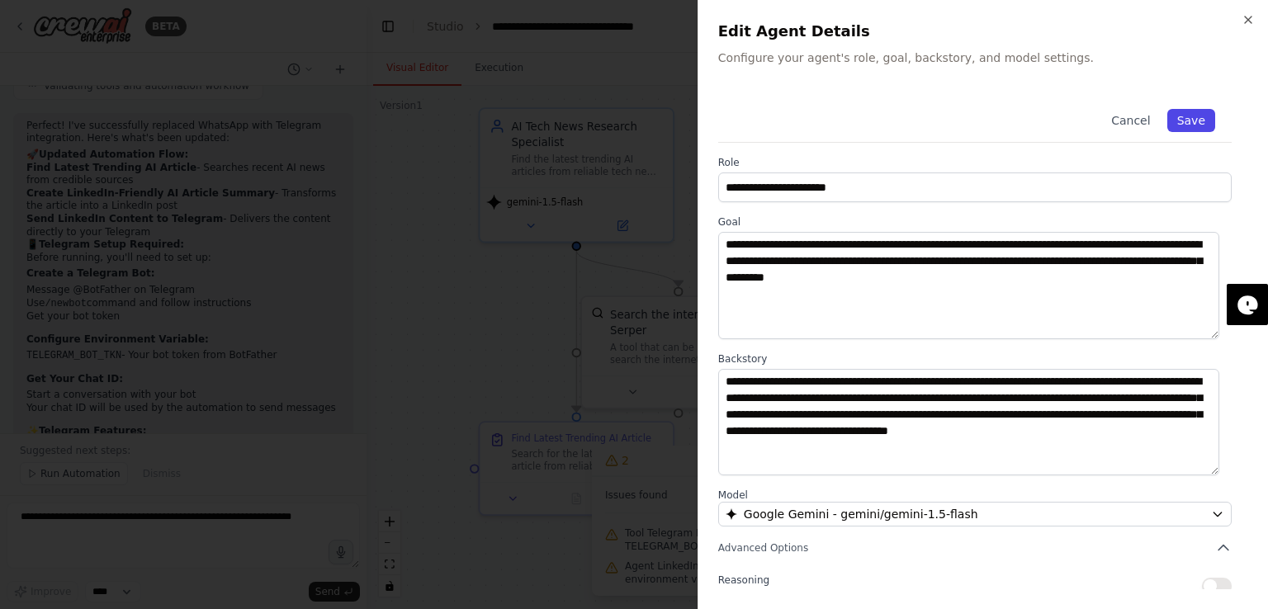
click at [1194, 126] on button "Save" at bounding box center [1192, 120] width 48 height 23
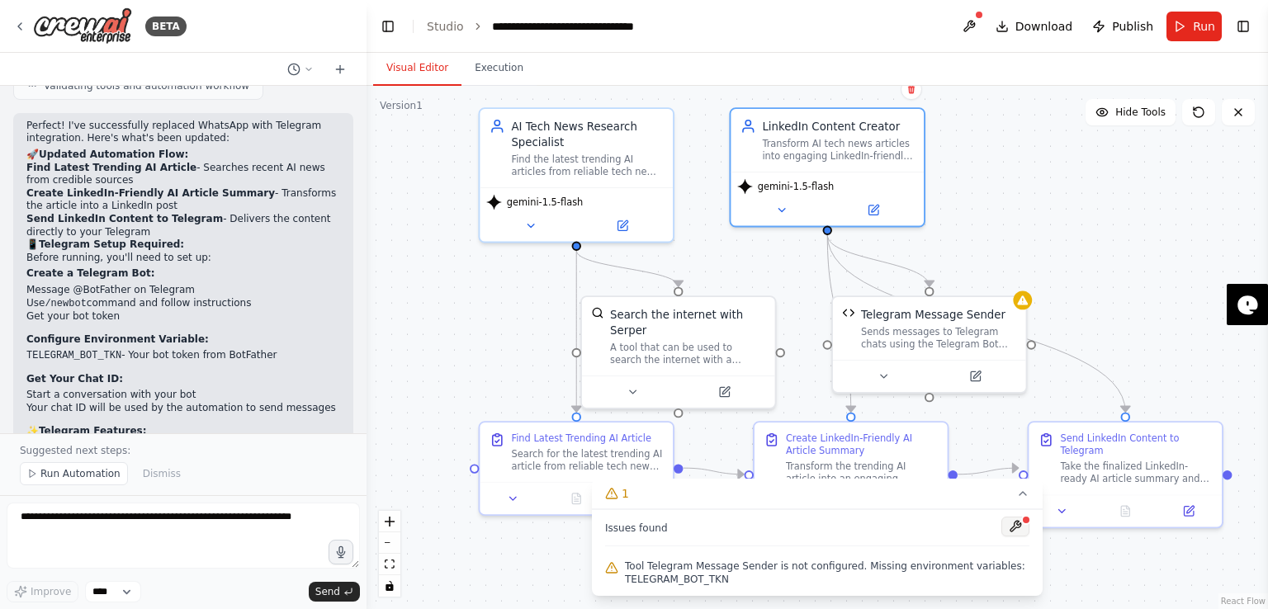
click at [1015, 524] on button at bounding box center [1016, 527] width 28 height 20
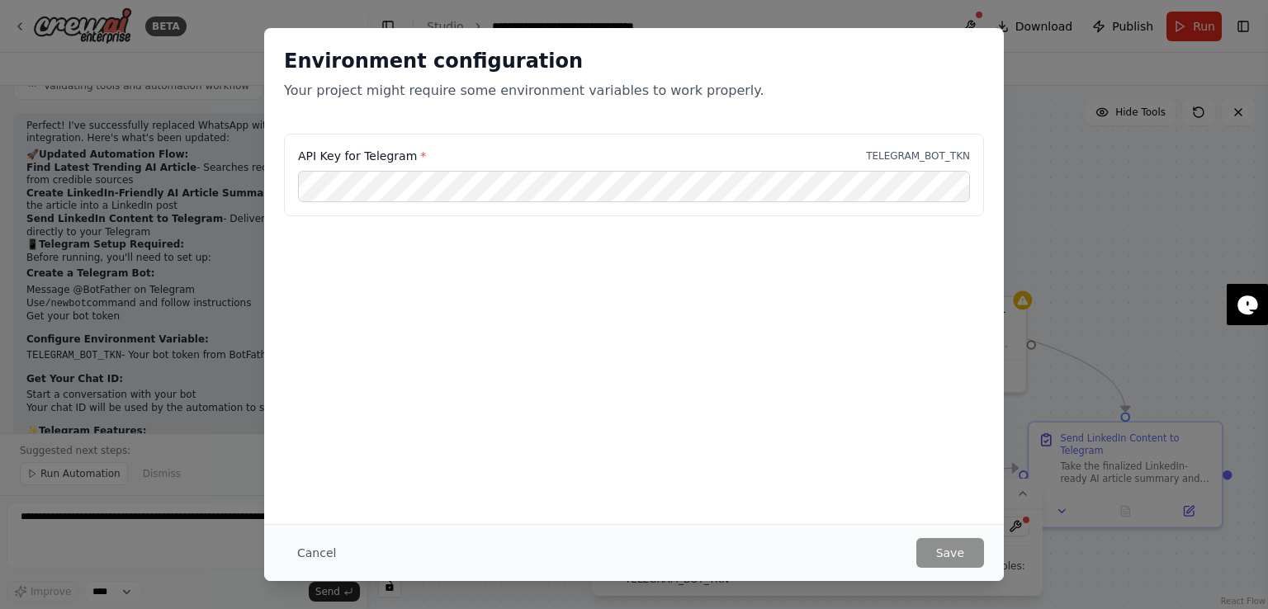
click at [1096, 268] on div "Environment configuration Your project might require some environment variables…" at bounding box center [634, 304] width 1268 height 609
click at [303, 566] on button "Cancel" at bounding box center [316, 553] width 65 height 30
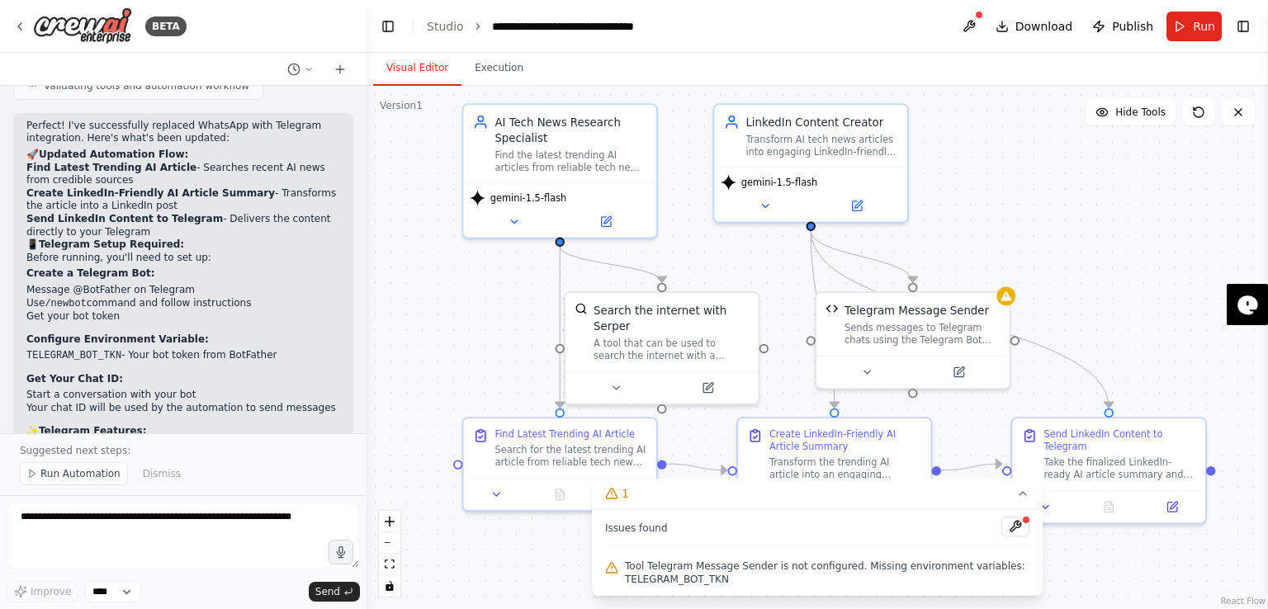
drag, startPoint x: 519, startPoint y: 326, endPoint x: 505, endPoint y: 323, distance: 15.2
click at [505, 323] on div ".deletable-edge-delete-btn { width: 20px; height: 20px; border: 0px solid #ffff…" at bounding box center [818, 348] width 902 height 524
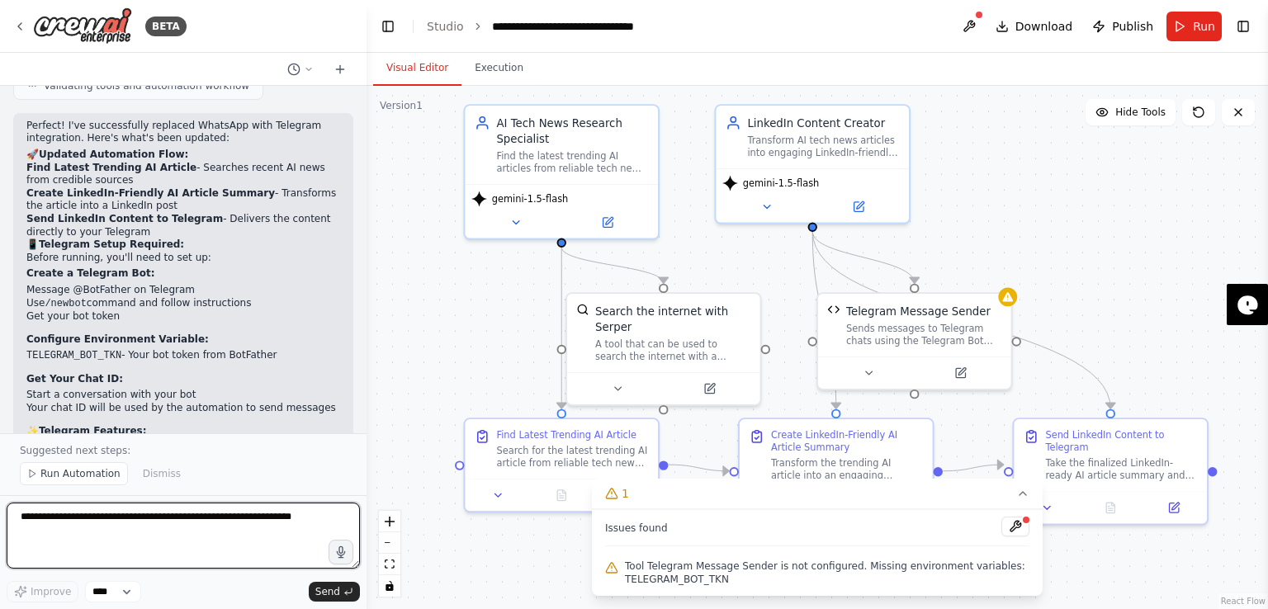
click at [145, 526] on textarea at bounding box center [183, 536] width 353 height 66
type textarea "**********"
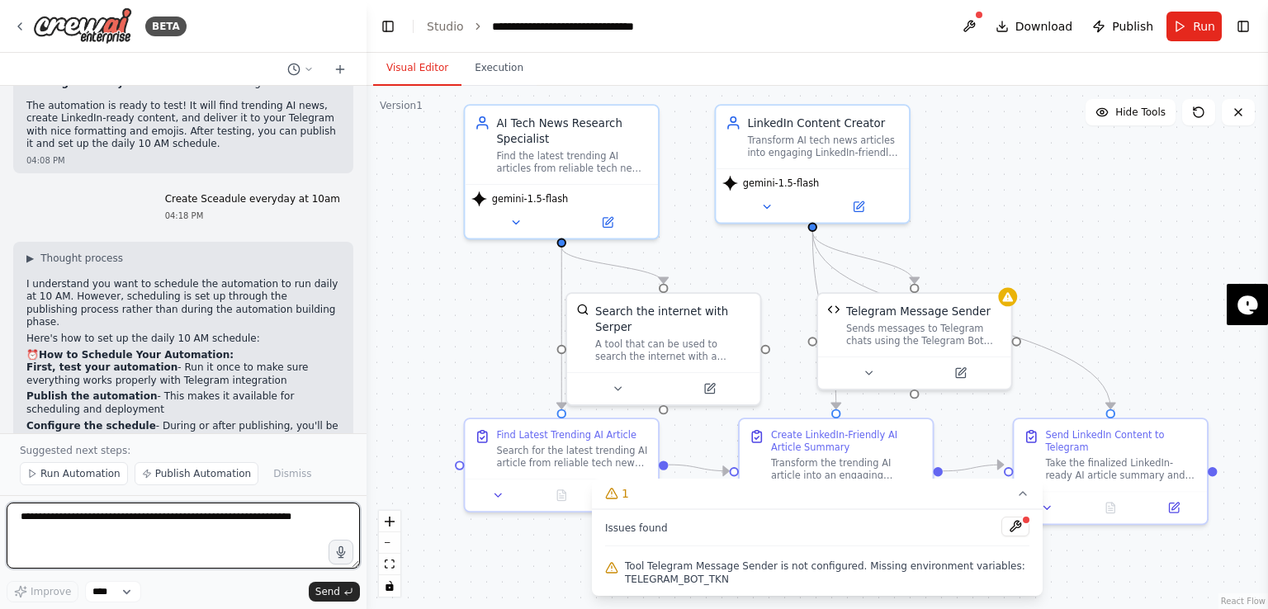
scroll to position [4191, 0]
